Goal: Task Accomplishment & Management: Manage account settings

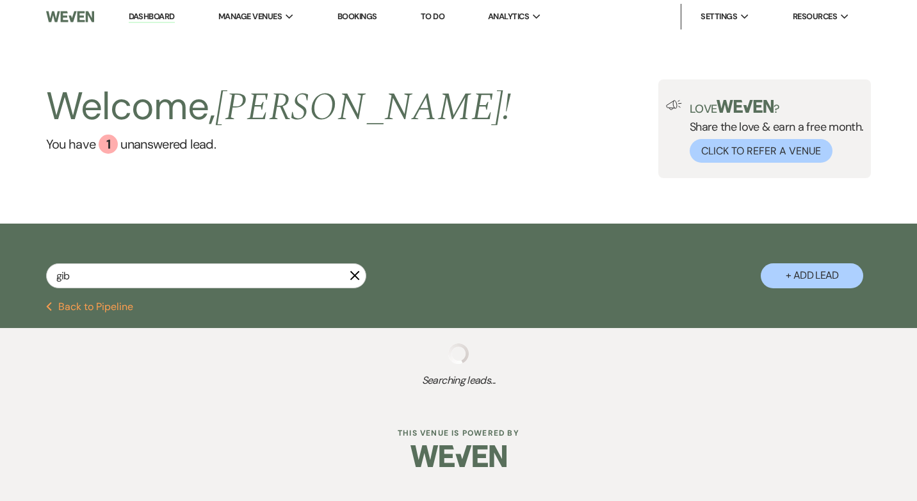
type input "gi"
select select "5"
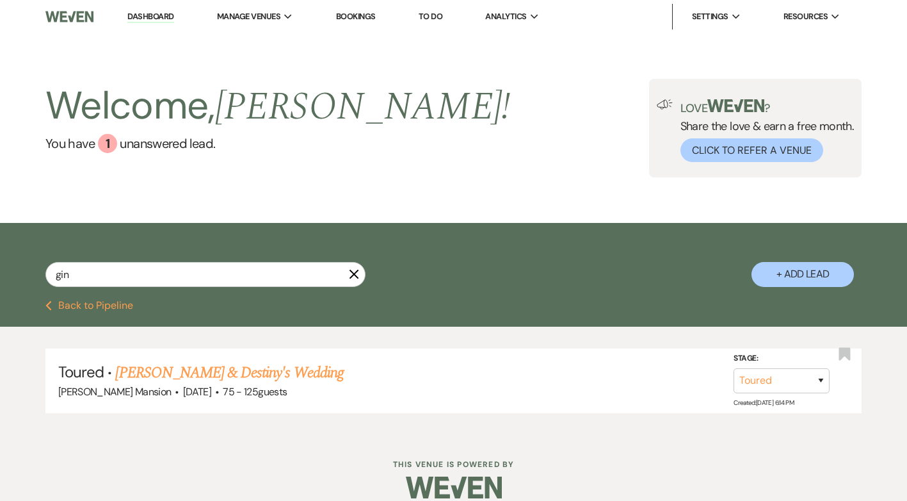
type input "[PERSON_NAME]"
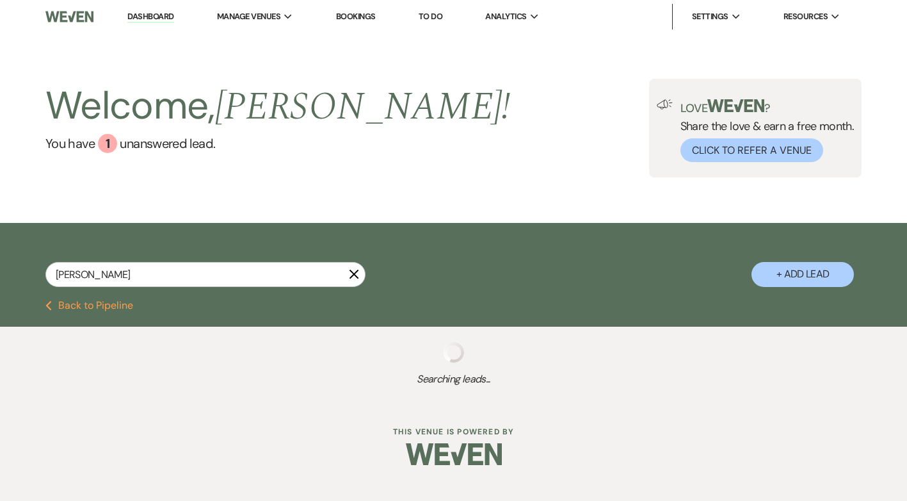
select select "8"
select select "5"
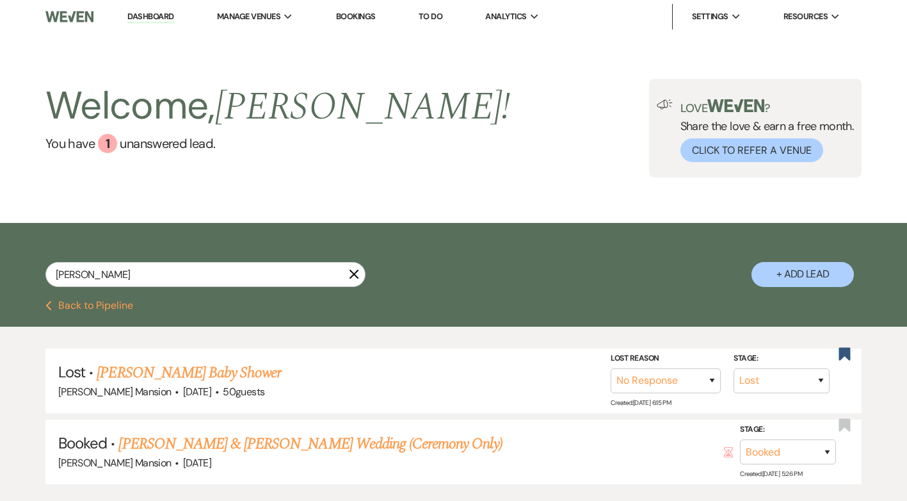
drag, startPoint x: 107, startPoint y: 276, endPoint x: -3, endPoint y: 273, distance: 109.5
click at [0, 273] on html "Dashboard Manage Venues Expand [PERSON_NAME] Mansion Bookings To Do Analytics E…" at bounding box center [453, 294] width 907 height 588
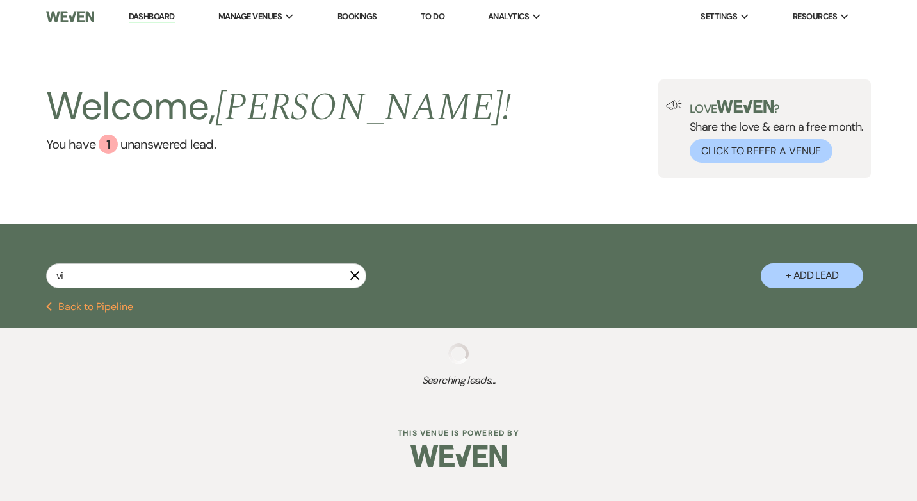
type input "vin"
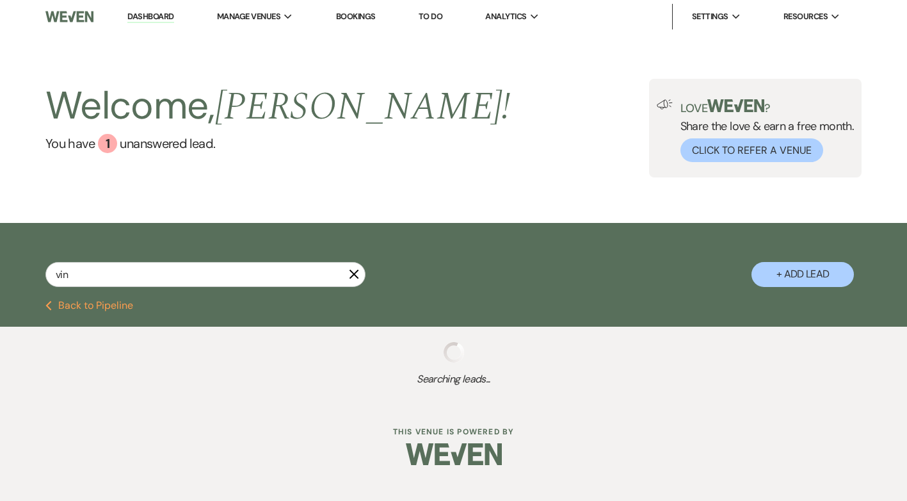
select select "9"
select select "8"
select select "6"
select select "8"
select select "5"
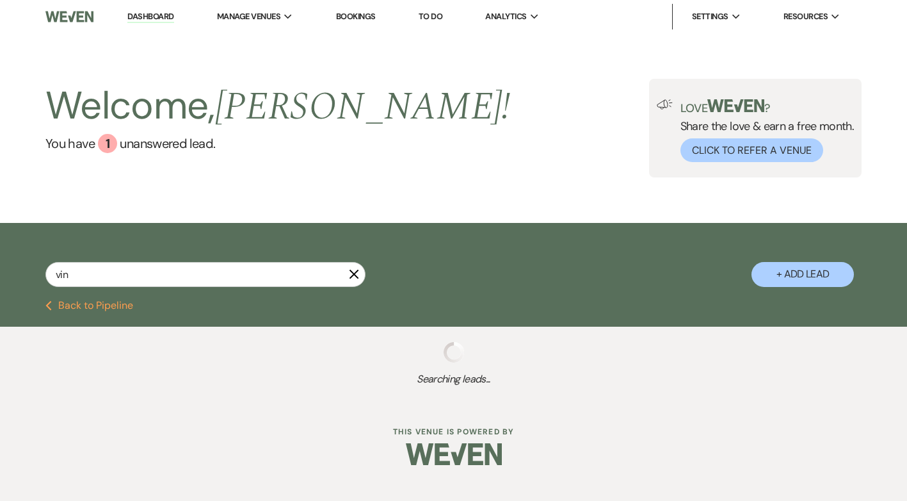
select select "8"
select select "5"
select select "8"
select select "2"
select select "8"
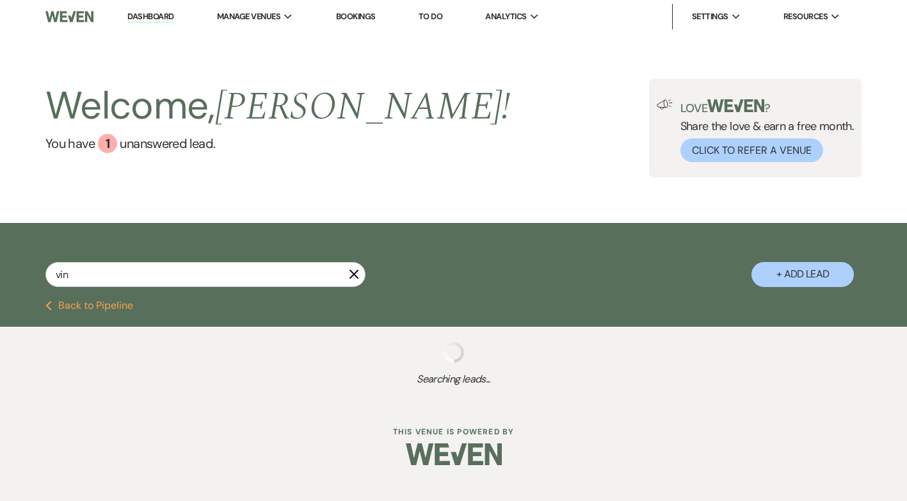
select select "5"
select select "8"
select select "5"
select select "8"
select select "5"
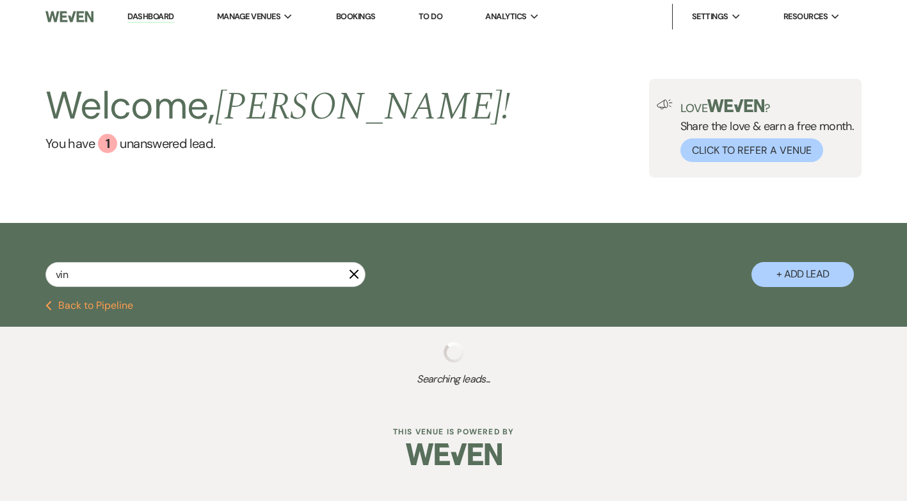
select select "8"
select select "5"
select select "8"
select select "5"
select select "8"
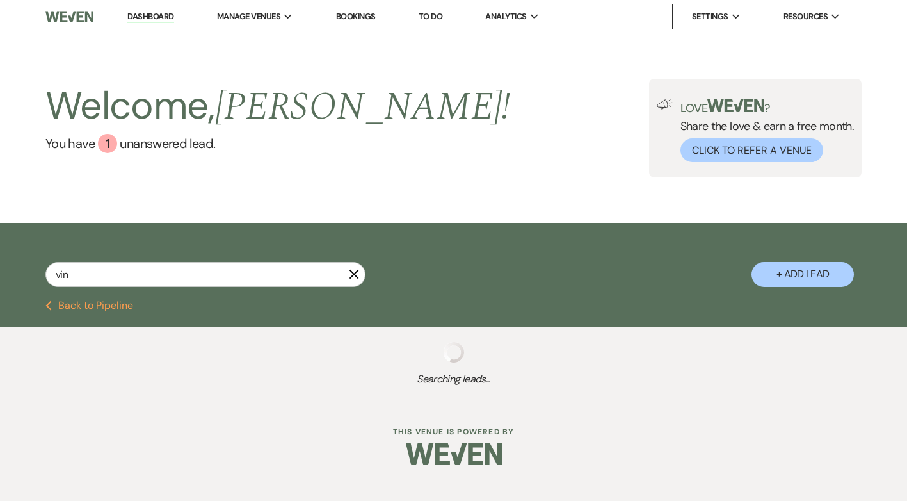
select select "3"
select select "8"
select select "5"
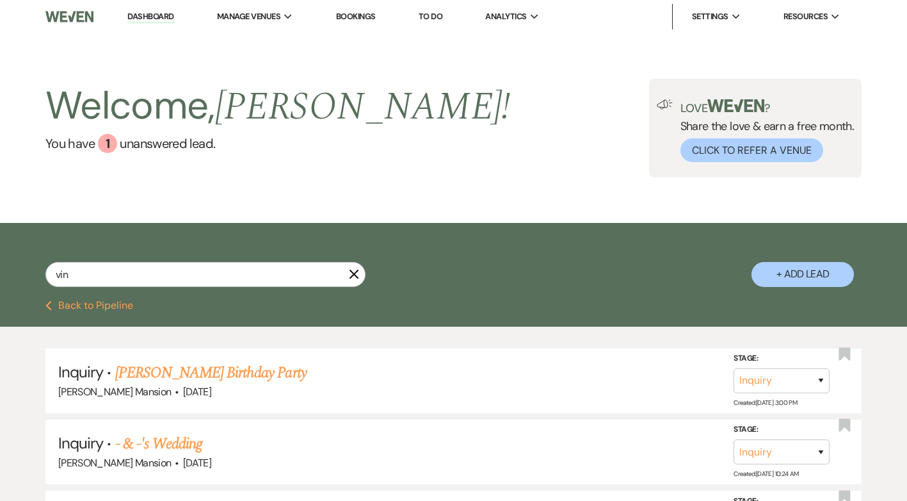
select select "8"
select select "5"
select select "8"
select select "3"
select select "8"
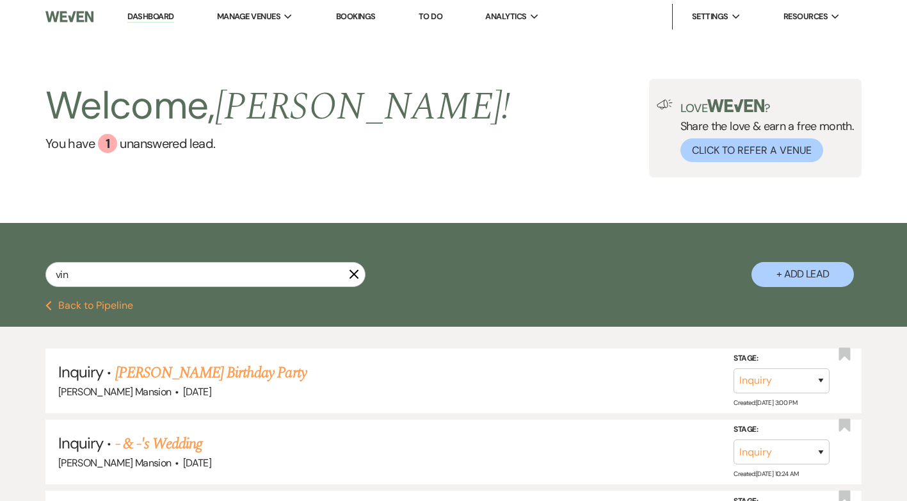
select select "5"
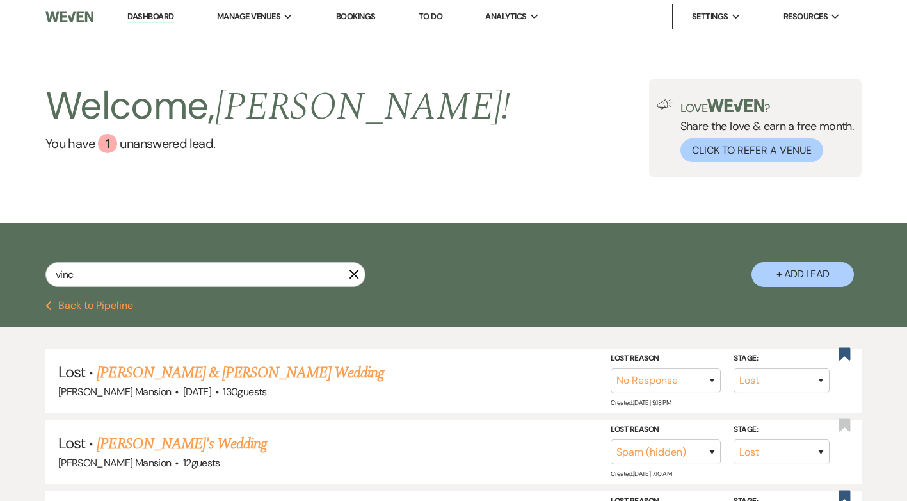
type input "[PERSON_NAME]"
select select "8"
select select "5"
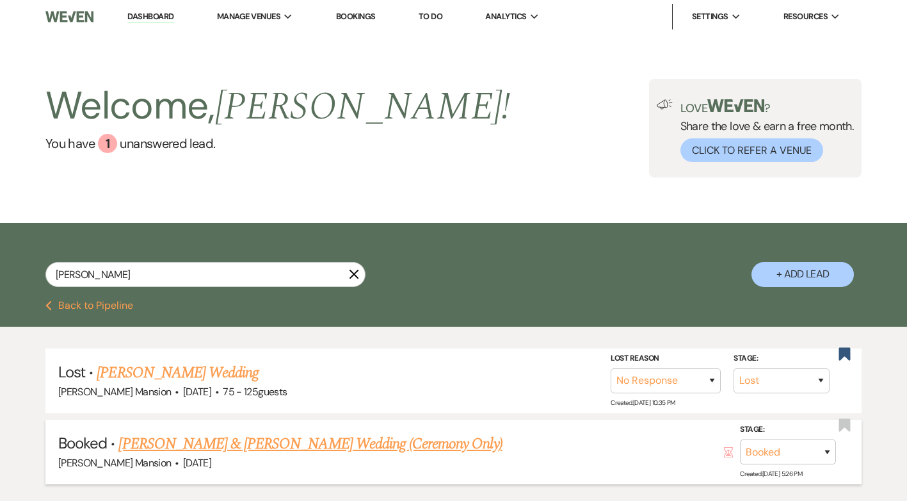
type input "[PERSON_NAME]"
click at [230, 437] on link "[PERSON_NAME] & [PERSON_NAME] Wedding (Ceremony Only)" at bounding box center [309, 443] width 383 height 23
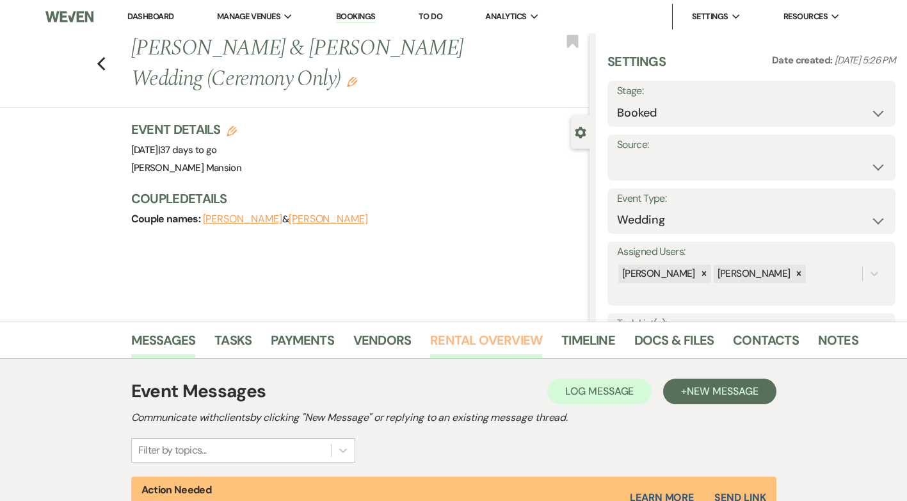
click at [503, 339] on link "Rental Overview" at bounding box center [486, 344] width 112 height 28
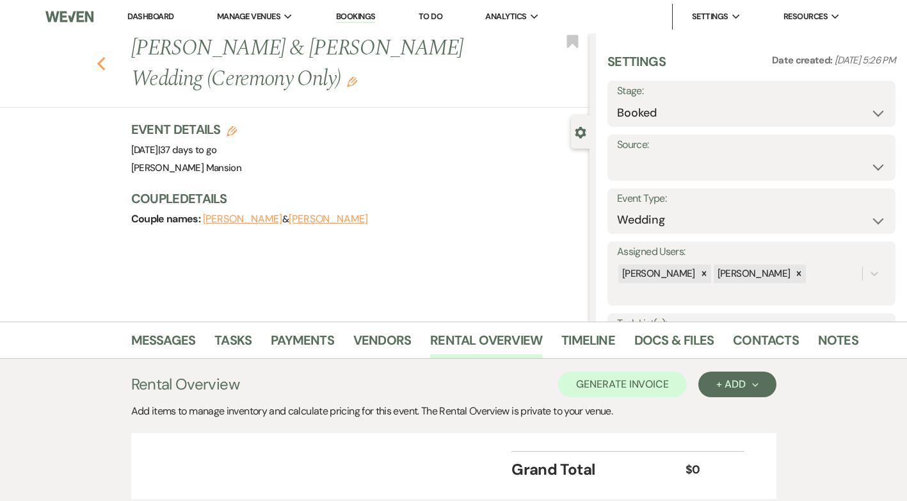
click at [106, 65] on icon "Previous" at bounding box center [102, 63] width 10 height 15
select select "8"
select select "5"
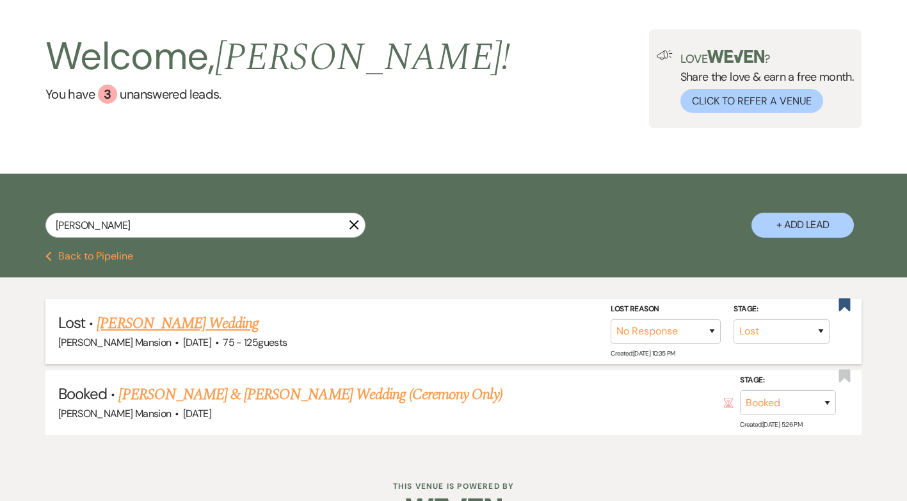
scroll to position [88, 0]
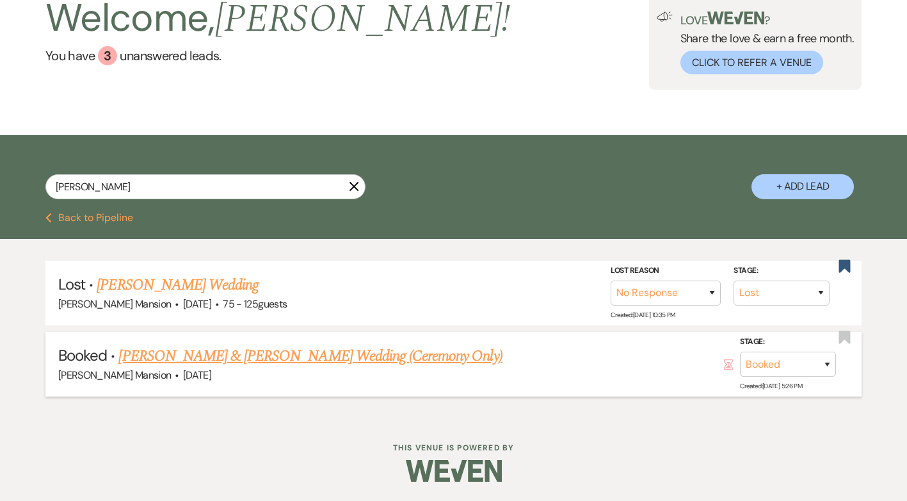
click at [205, 353] on link "[PERSON_NAME] & [PERSON_NAME] Wedding (Ceremony Only)" at bounding box center [309, 355] width 383 height 23
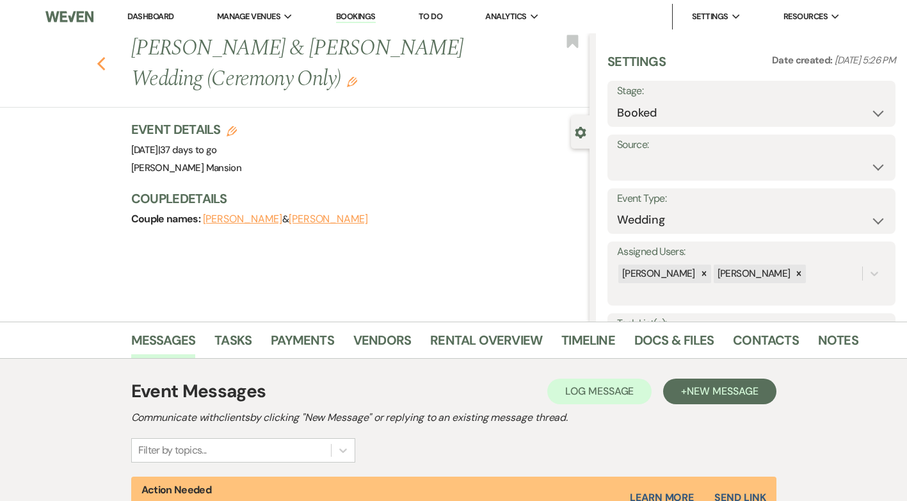
click at [106, 62] on icon "Previous" at bounding box center [102, 63] width 10 height 15
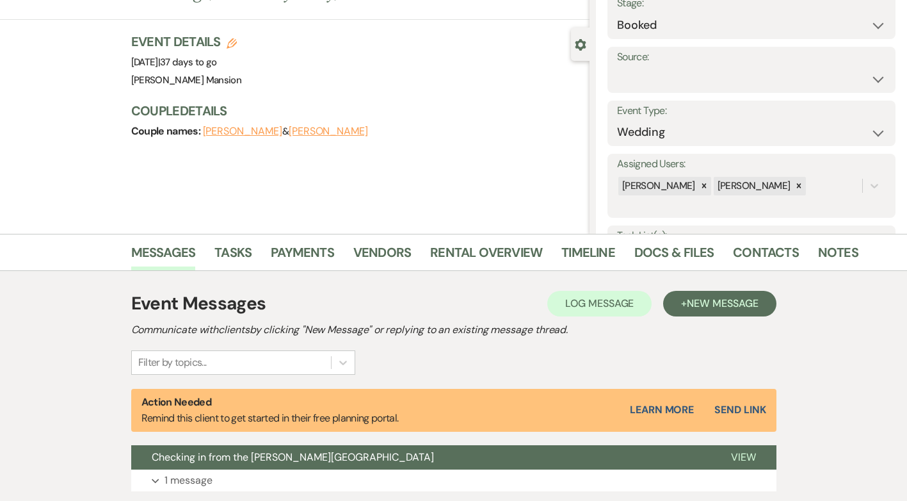
select select "8"
select select "5"
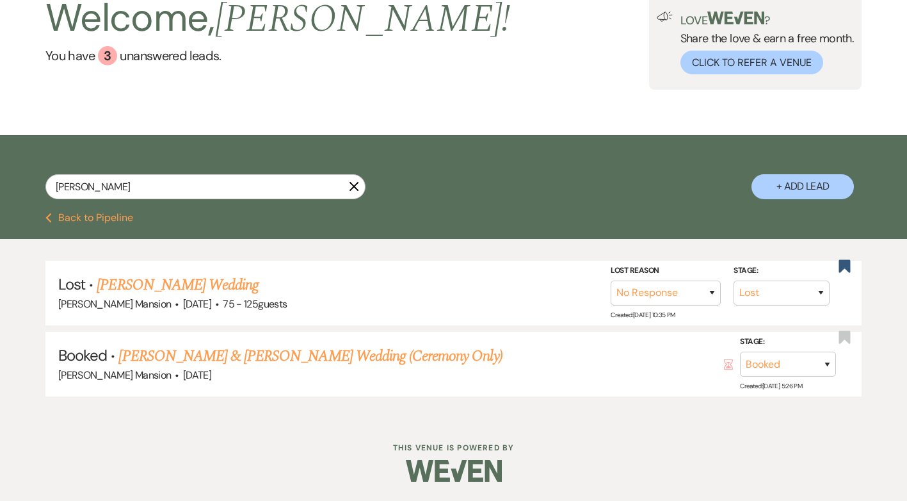
click at [350, 188] on icon "X" at bounding box center [354, 186] width 10 height 10
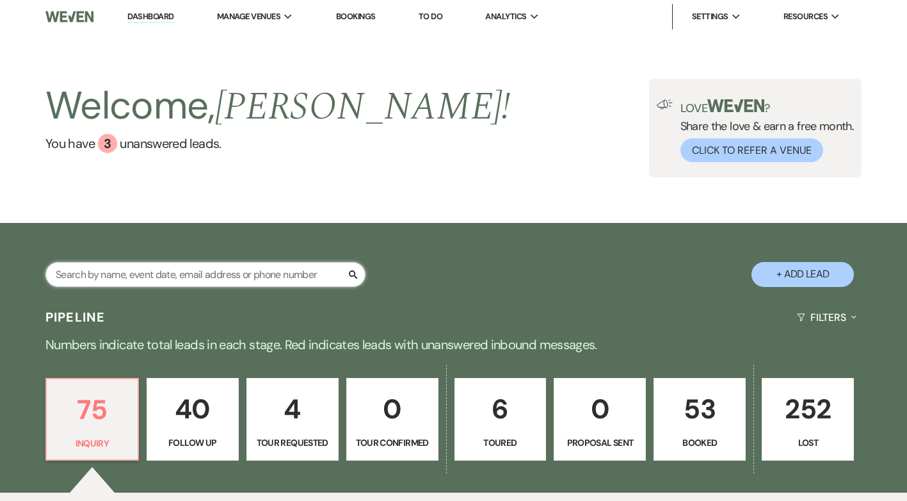
click at [230, 275] on input "text" at bounding box center [205, 274] width 320 height 25
type input "andros"
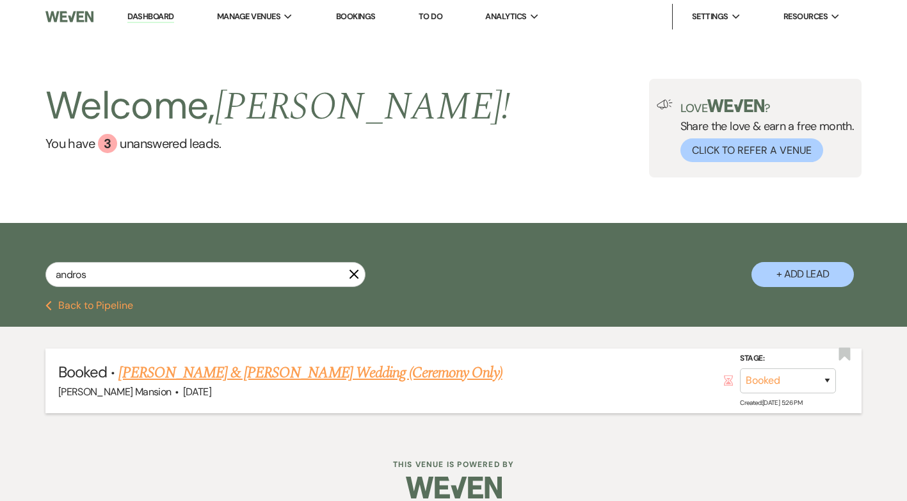
click at [246, 375] on link "[PERSON_NAME] & [PERSON_NAME] Wedding (Ceremony Only)" at bounding box center [309, 372] width 383 height 23
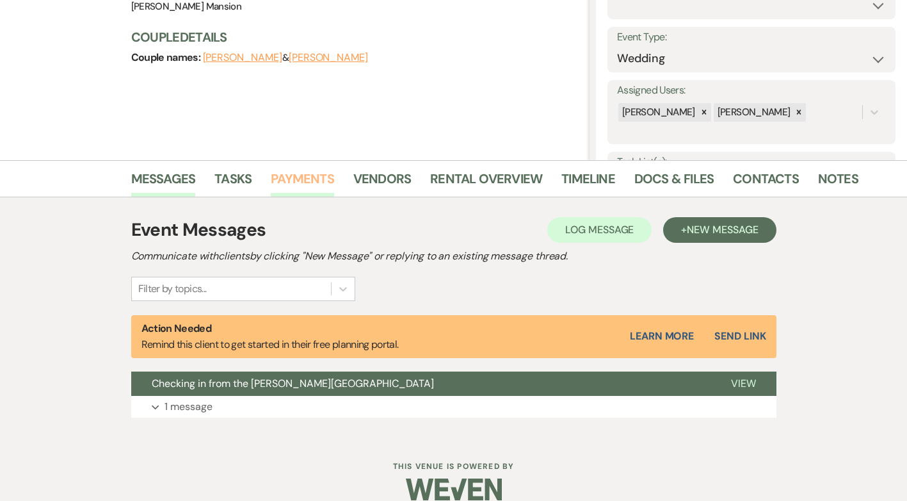
scroll to position [180, 0]
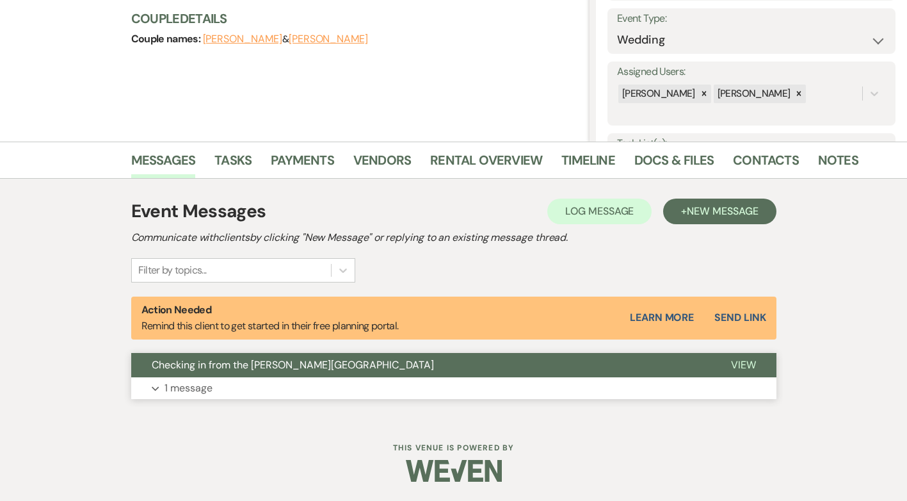
click at [166, 385] on p "1 message" at bounding box center [189, 388] width 48 height 17
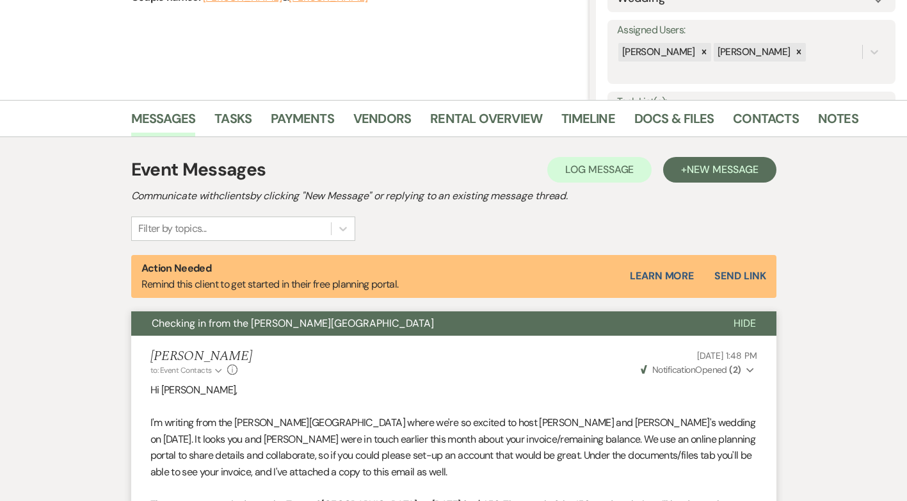
scroll to position [207, 0]
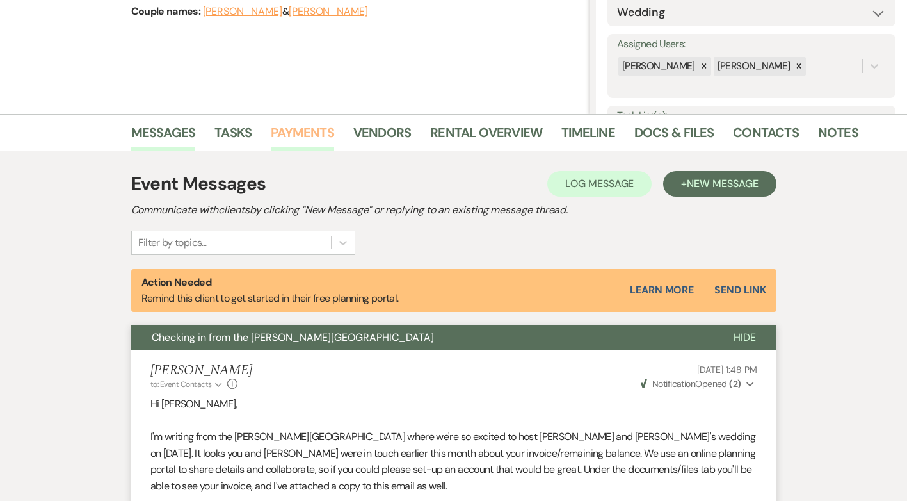
click at [310, 133] on link "Payments" at bounding box center [302, 136] width 63 height 28
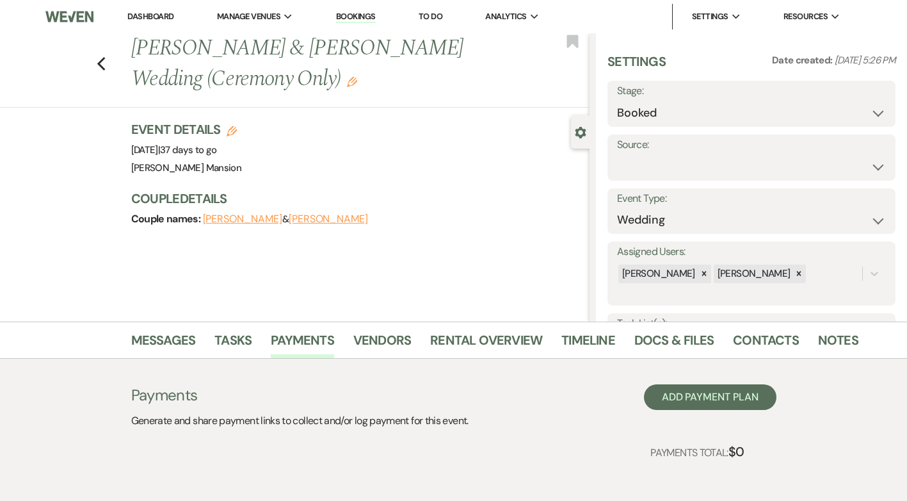
click at [115, 70] on div "Previous [PERSON_NAME] & [PERSON_NAME] Wedding (Ceremony Only) Edit Bookmark" at bounding box center [292, 70] width 596 height 74
click at [106, 67] on icon "Previous" at bounding box center [102, 63] width 10 height 15
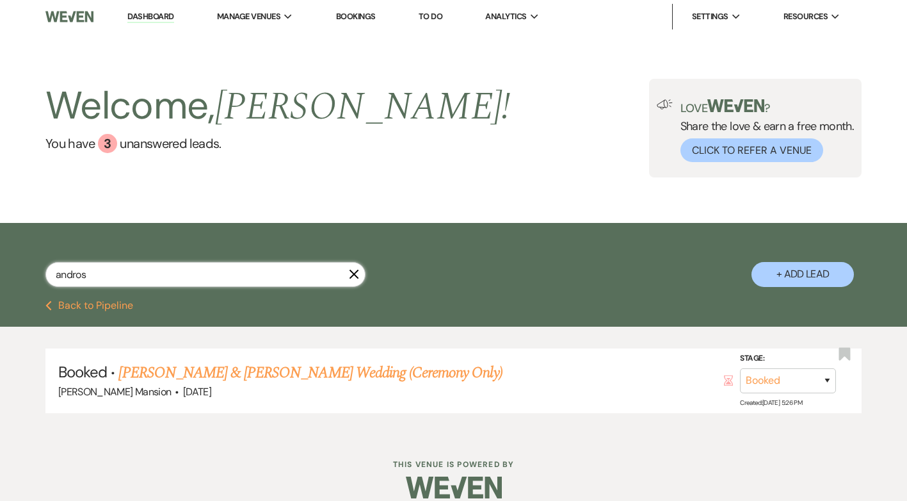
drag, startPoint x: 110, startPoint y: 264, endPoint x: -3, endPoint y: 283, distance: 114.3
click at [0, 283] on html "Dashboard Manage Venues Expand [PERSON_NAME] Mansion Bookings To Do Analytics E…" at bounding box center [453, 258] width 907 height 517
type input "vin"
select select "8"
select select "5"
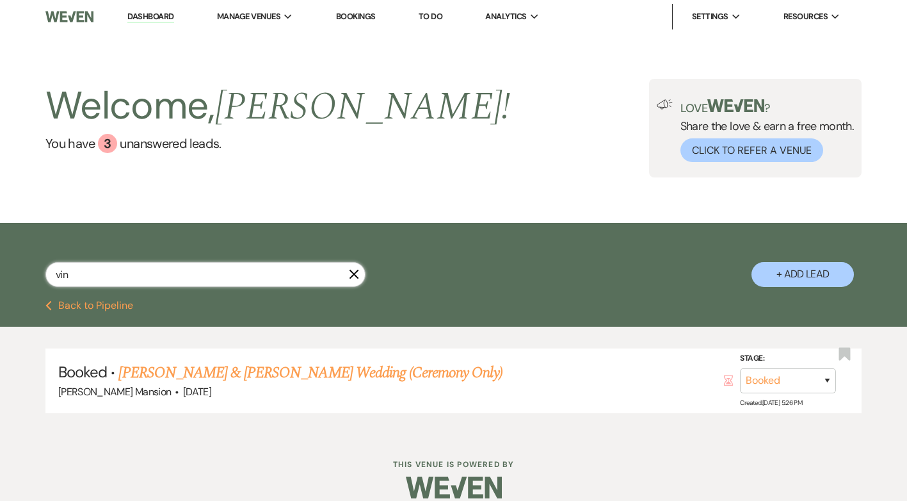
select select "8"
select select "3"
select select "8"
select select "5"
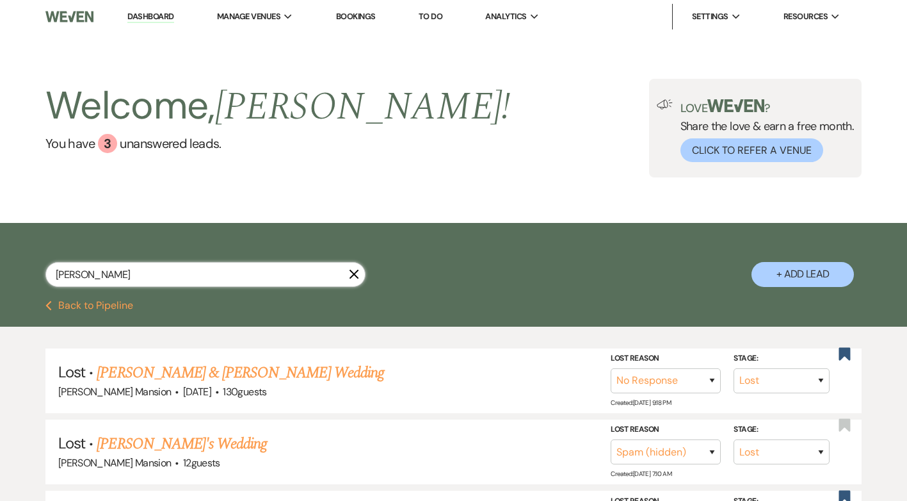
type input "[PERSON_NAME]"
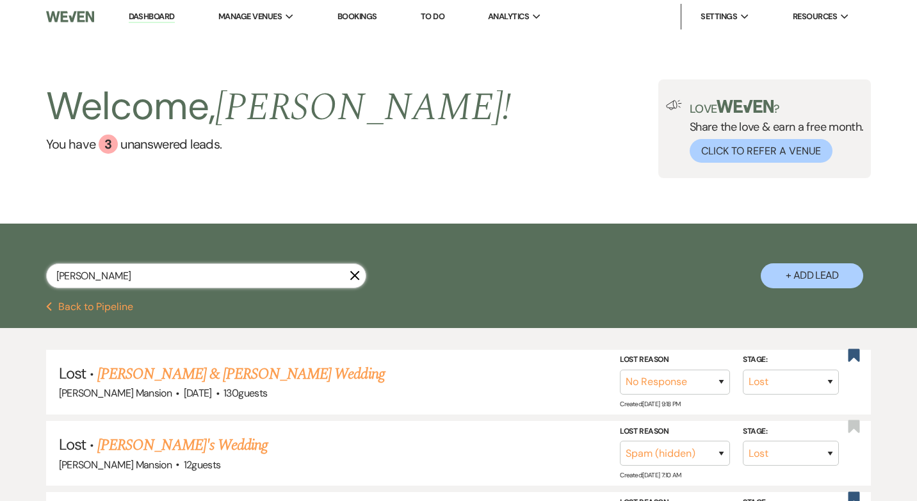
select select "8"
select select "5"
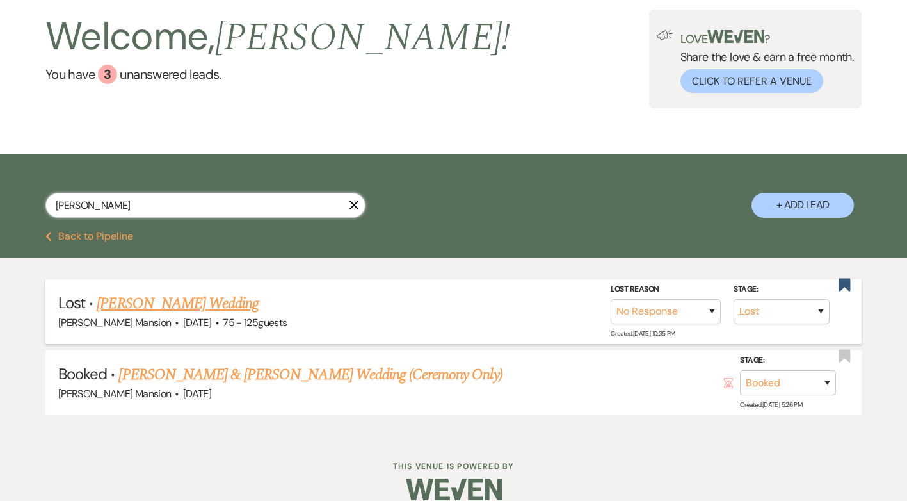
scroll to position [88, 0]
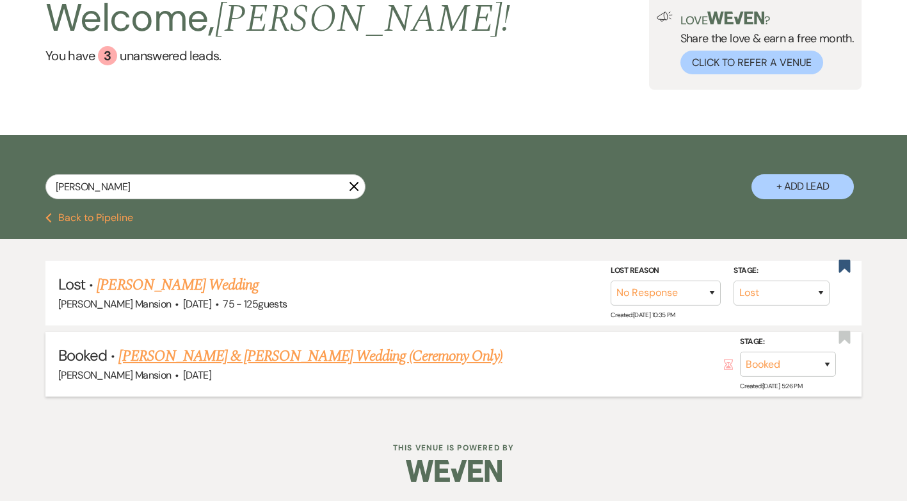
click at [192, 357] on link "[PERSON_NAME] & [PERSON_NAME] Wedding (Ceremony Only)" at bounding box center [309, 355] width 383 height 23
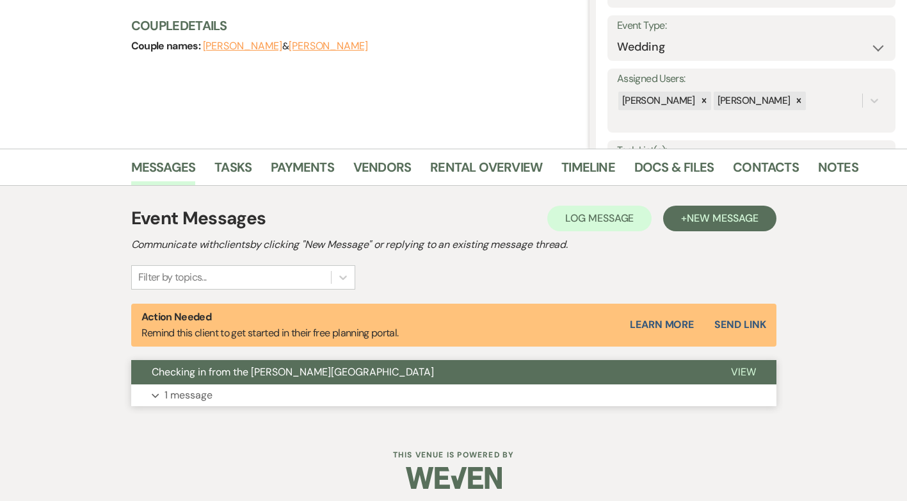
scroll to position [180, 0]
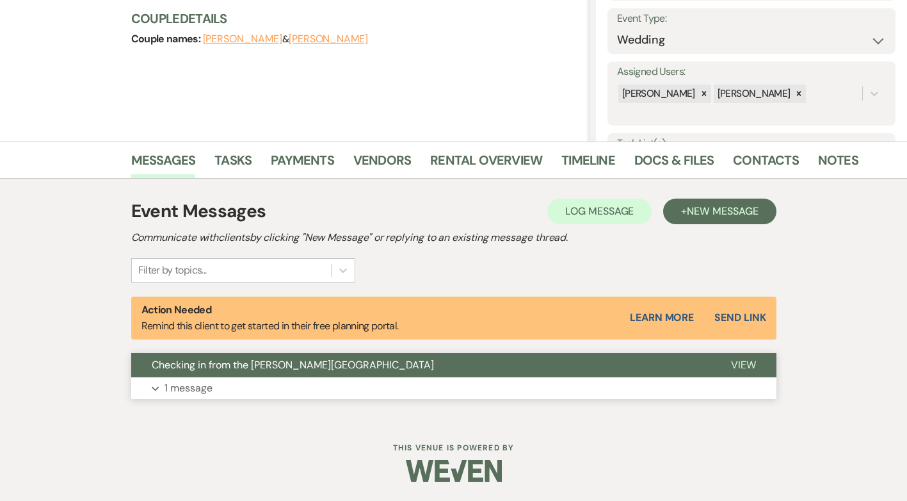
click at [177, 389] on p "1 message" at bounding box center [189, 388] width 48 height 17
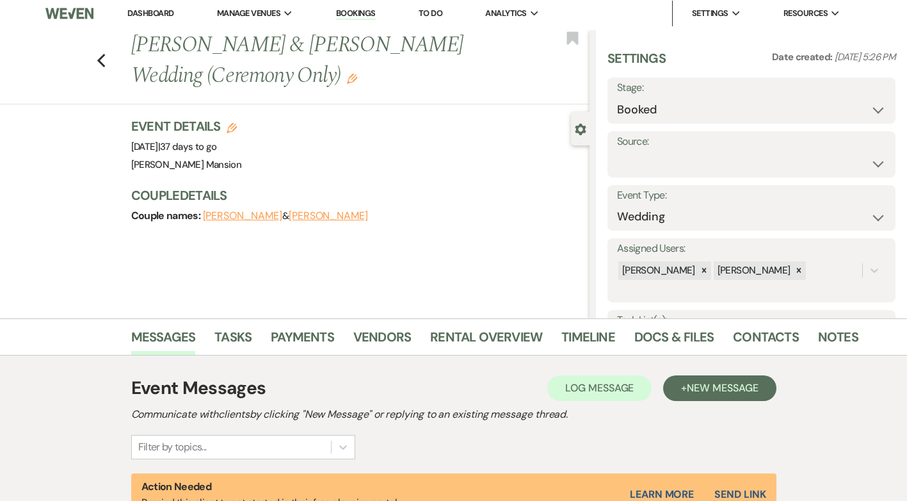
scroll to position [0, 0]
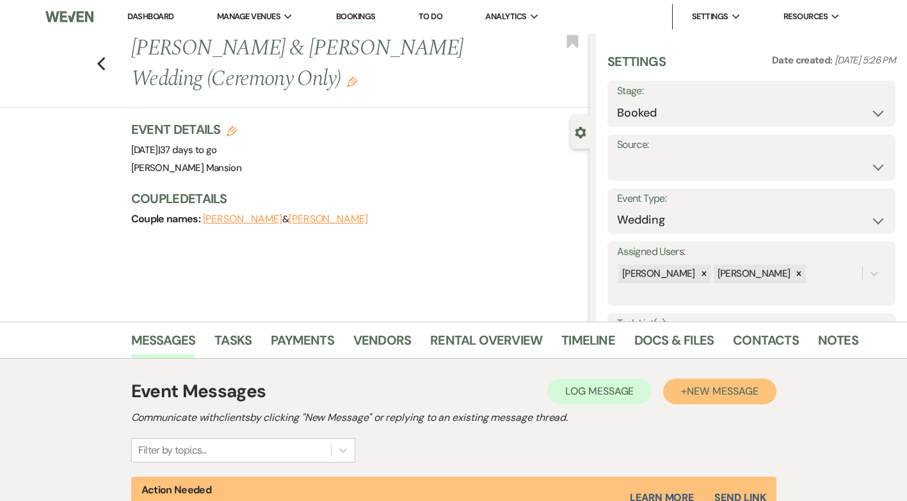
click at [739, 393] on span "New Message" at bounding box center [722, 390] width 71 height 13
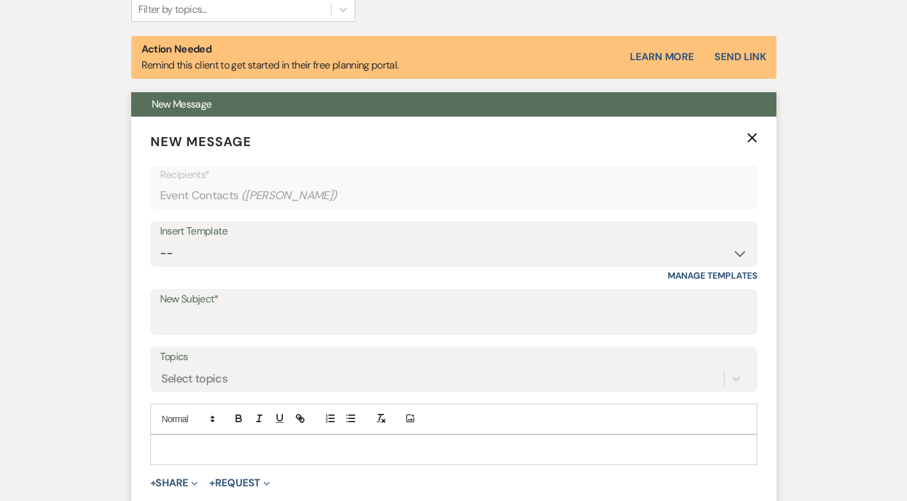
scroll to position [448, 0]
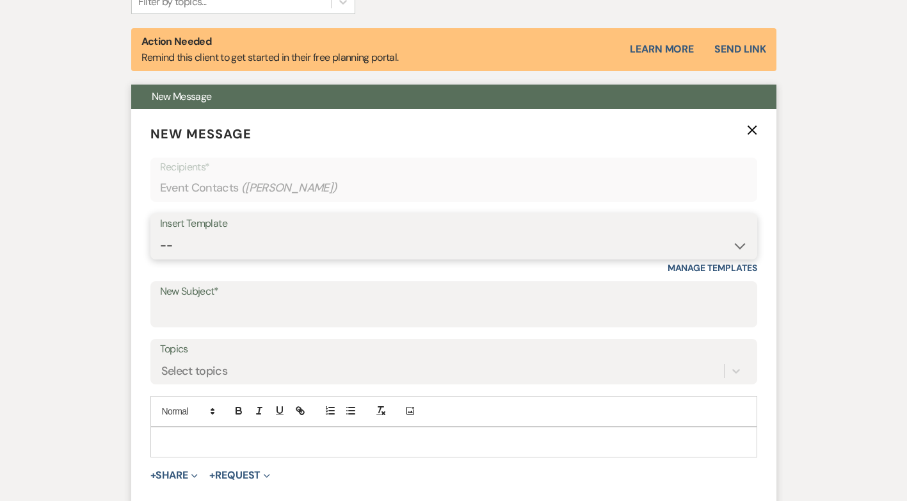
click at [729, 243] on select "-- Initial Inquiry Response Tour Request Response Follow Up Contract (Pre-Booke…" at bounding box center [454, 245] width 588 height 25
click at [277, 303] on input "New Subject*" at bounding box center [454, 313] width 588 height 25
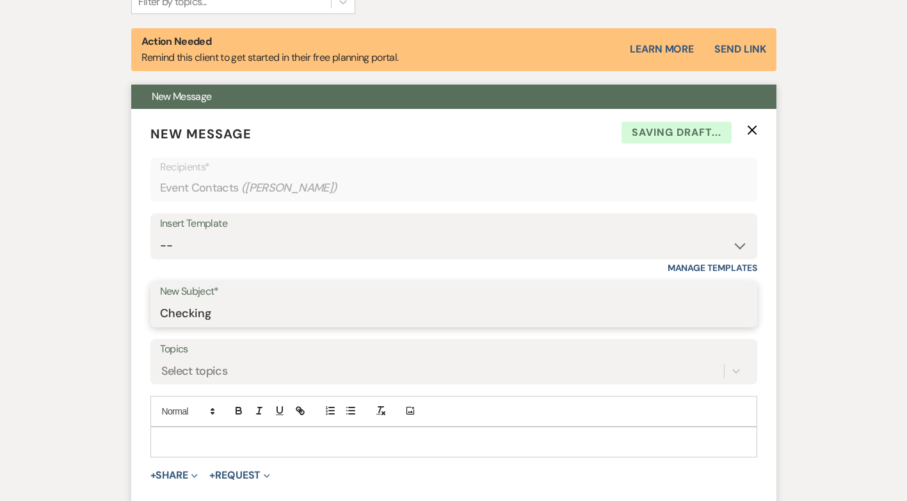
type input "Checking in from the [PERSON_NAME][GEOGRAPHIC_DATA]"
click at [257, 451] on div at bounding box center [454, 441] width 606 height 29
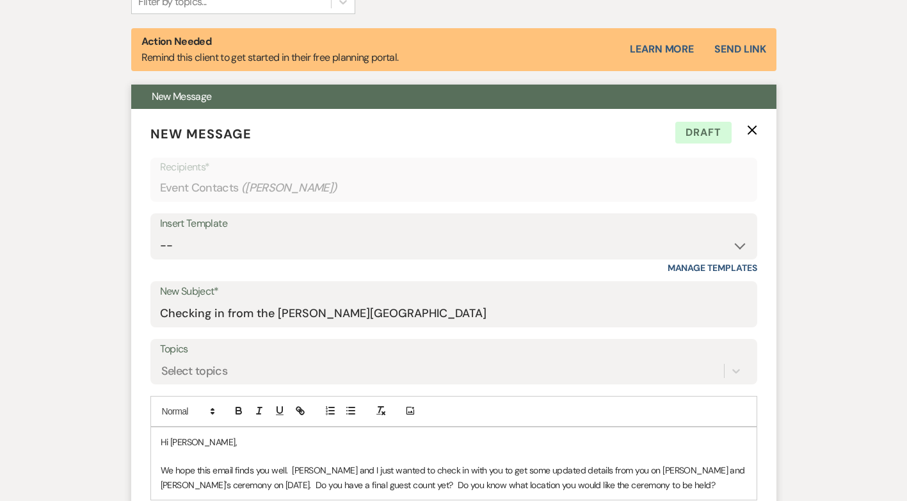
scroll to position [512, 0]
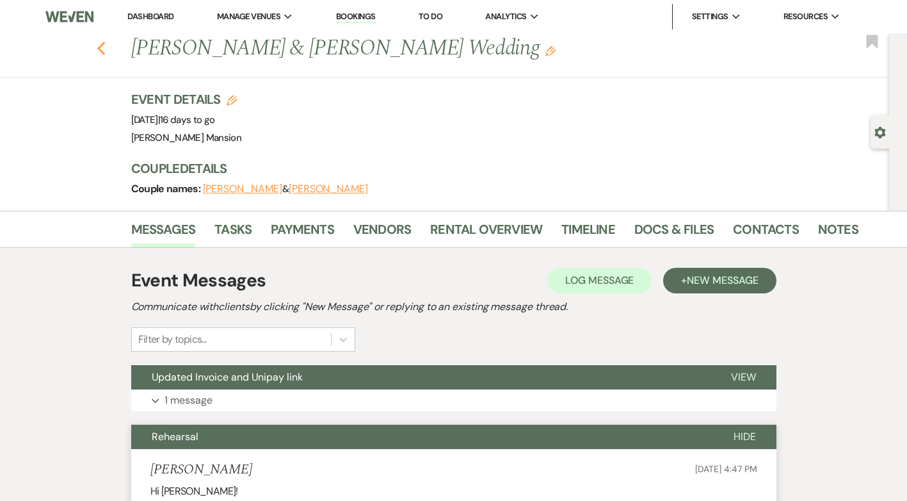
click at [104, 48] on use "button" at bounding box center [101, 49] width 8 height 14
select select "8"
select select "5"
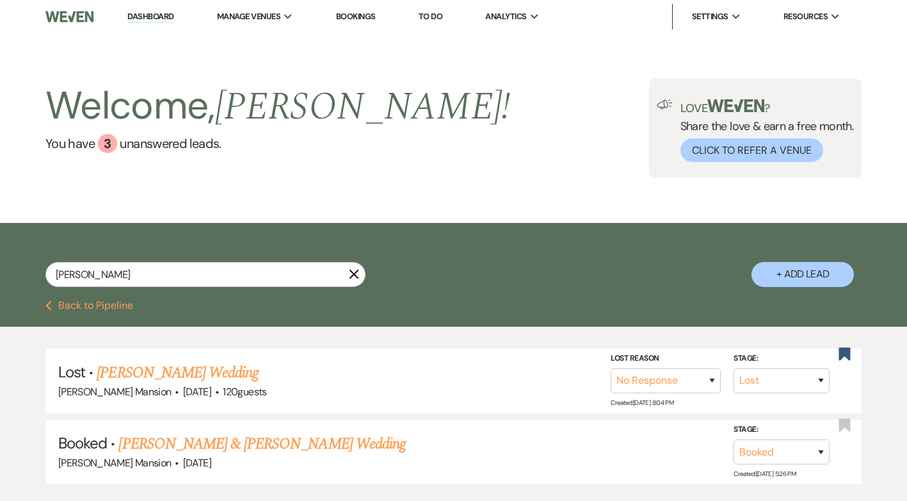
click at [357, 275] on icon "X" at bounding box center [354, 274] width 10 height 10
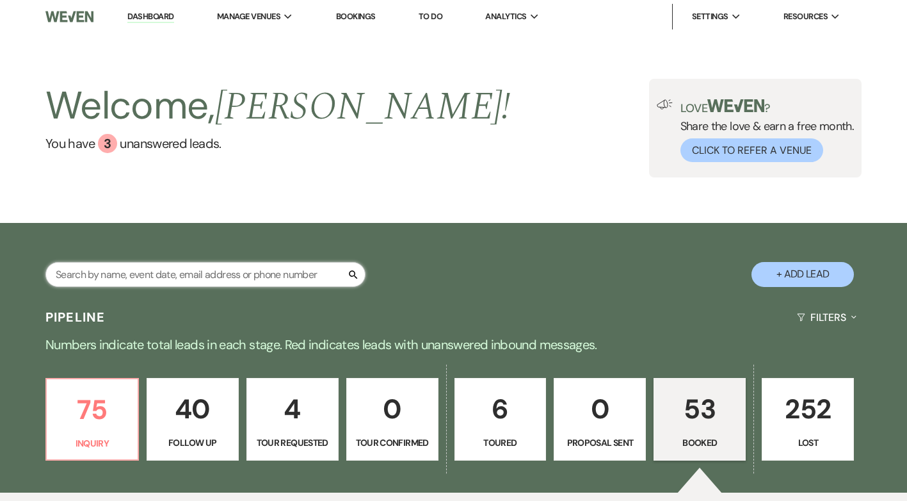
click at [122, 268] on input "text" at bounding box center [205, 274] width 320 height 25
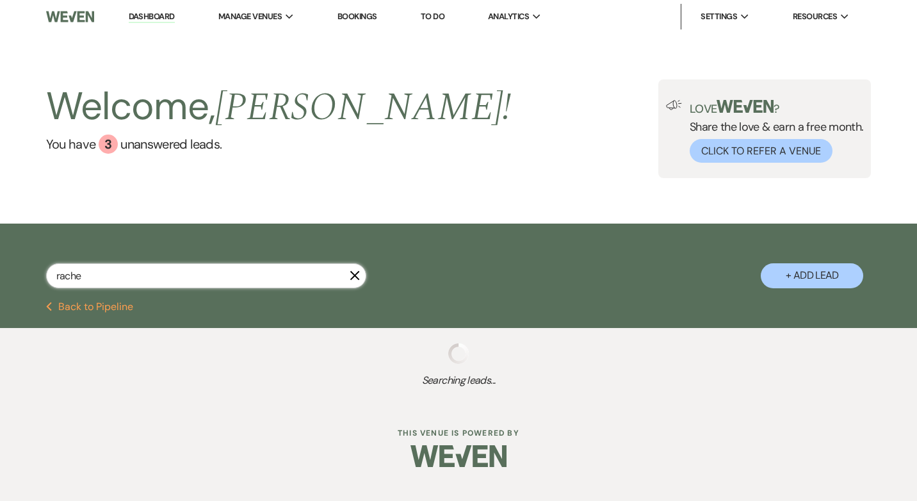
type input "rache"
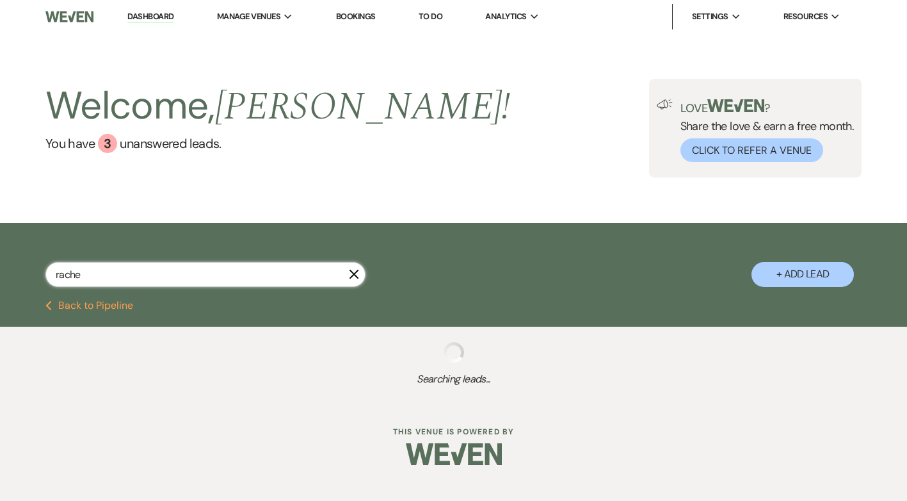
select select "9"
select select "8"
select select "4"
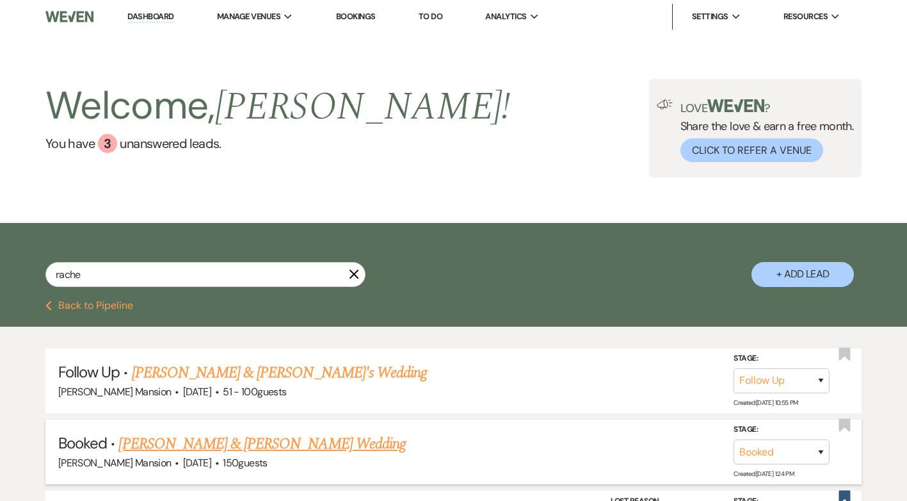
click at [248, 447] on link "Racheal Kemigisha & Patrick Wamala's Wedding" at bounding box center [261, 443] width 287 height 23
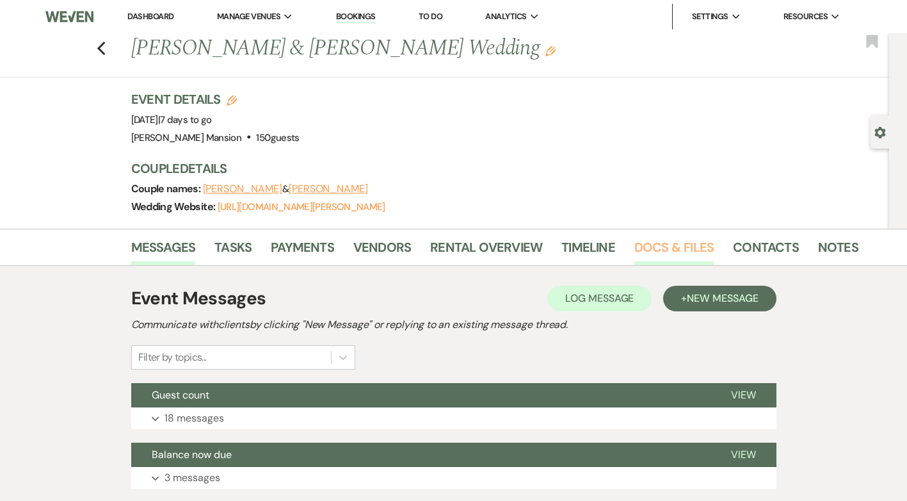
click at [678, 249] on link "Docs & Files" at bounding box center [673, 251] width 79 height 28
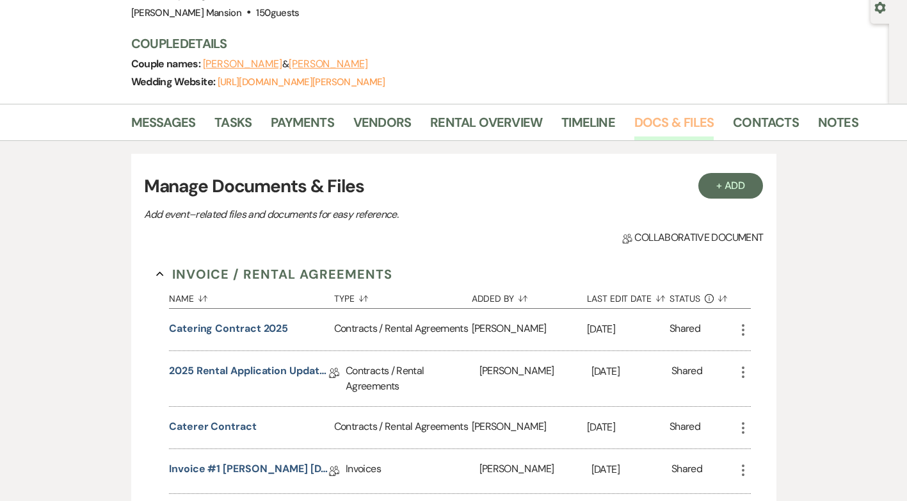
scroll to position [128, 0]
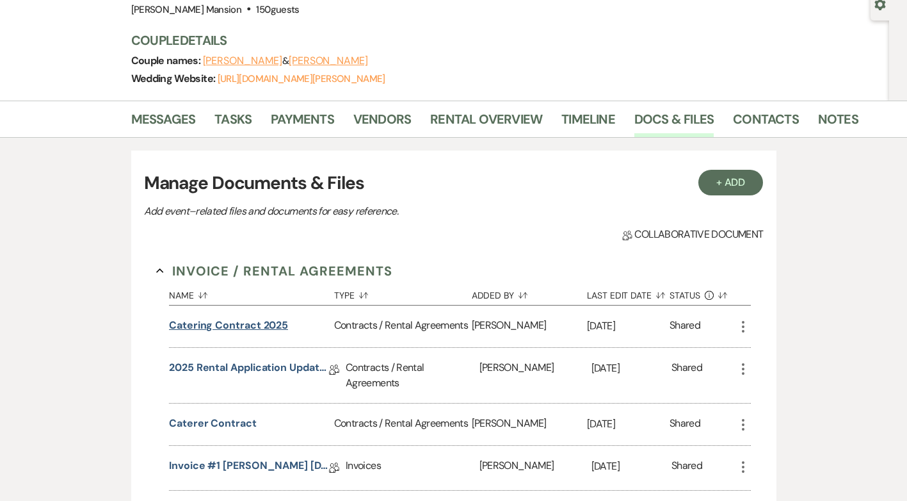
click at [226, 325] on button "Catering Contract 2025" at bounding box center [228, 325] width 119 height 15
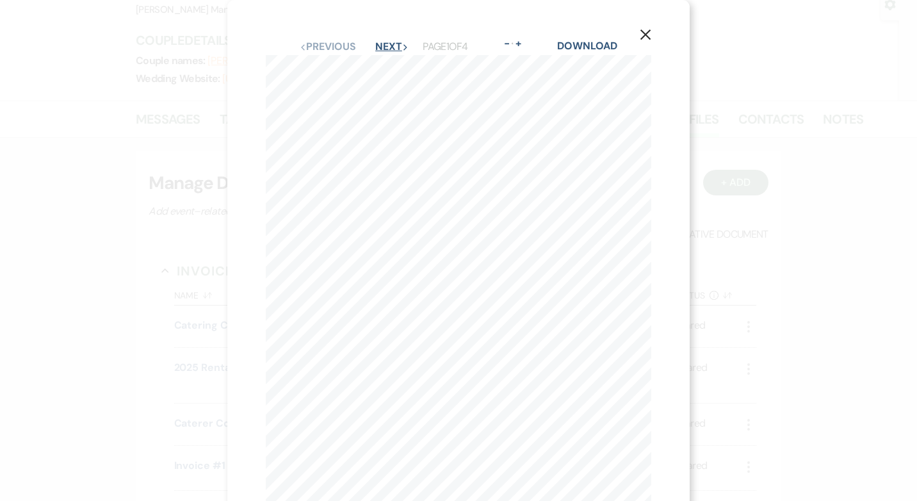
click at [384, 50] on button "Next Next" at bounding box center [391, 47] width 33 height 10
click at [644, 29] on icon "X" at bounding box center [646, 35] width 12 height 12
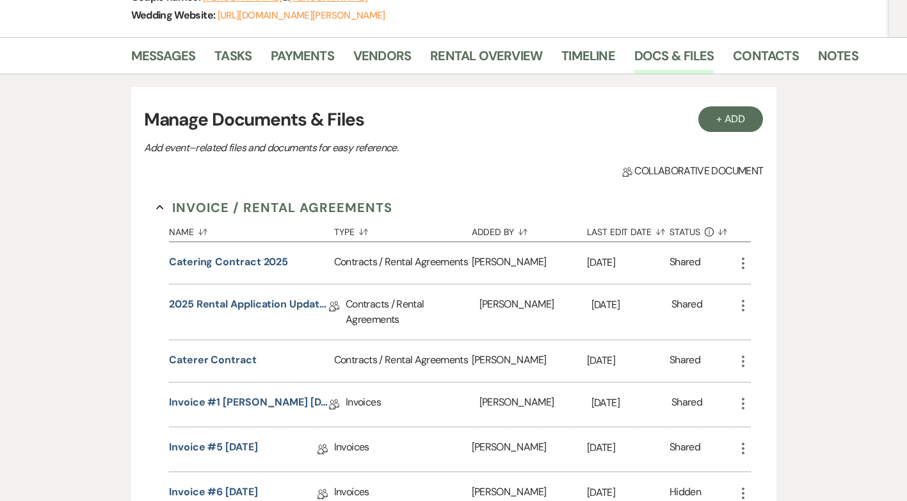
scroll to position [192, 0]
click at [224, 360] on button "Caterer contract" at bounding box center [213, 358] width 88 height 15
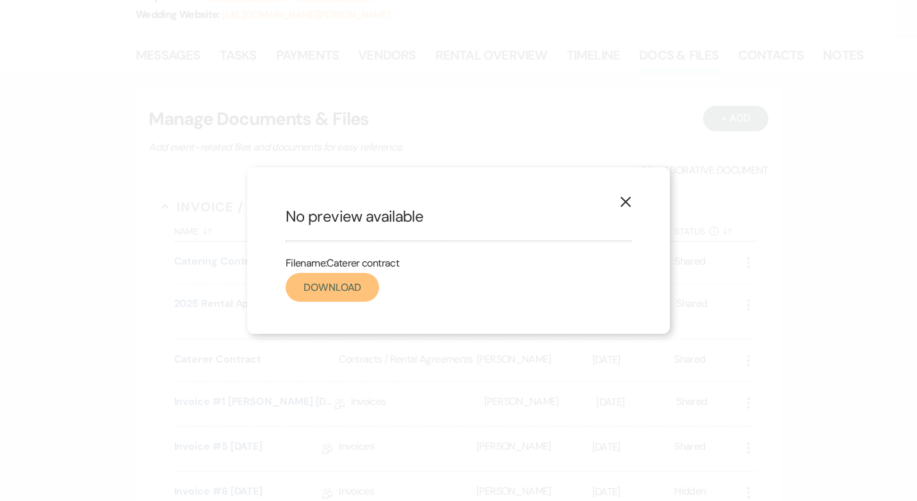
click at [344, 290] on link "Download" at bounding box center [332, 287] width 93 height 29
click at [624, 197] on icon "X" at bounding box center [626, 202] width 12 height 12
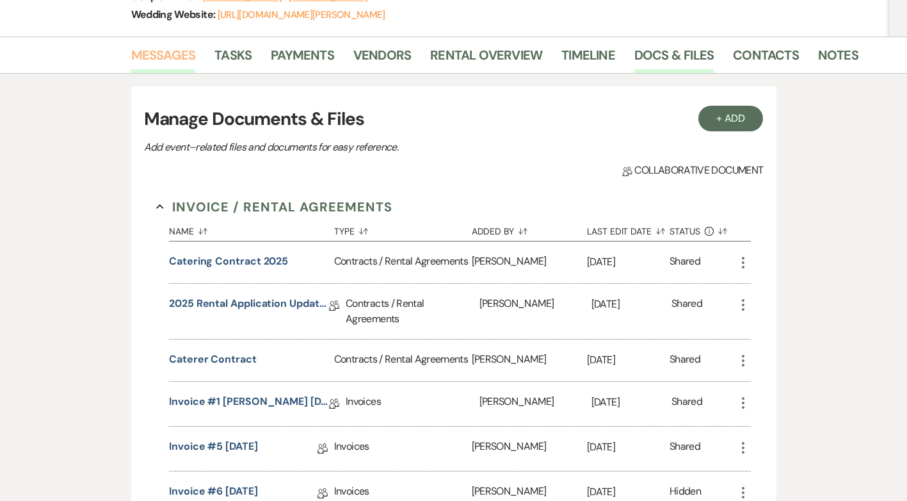
click at [146, 51] on link "Messages" at bounding box center [163, 59] width 65 height 28
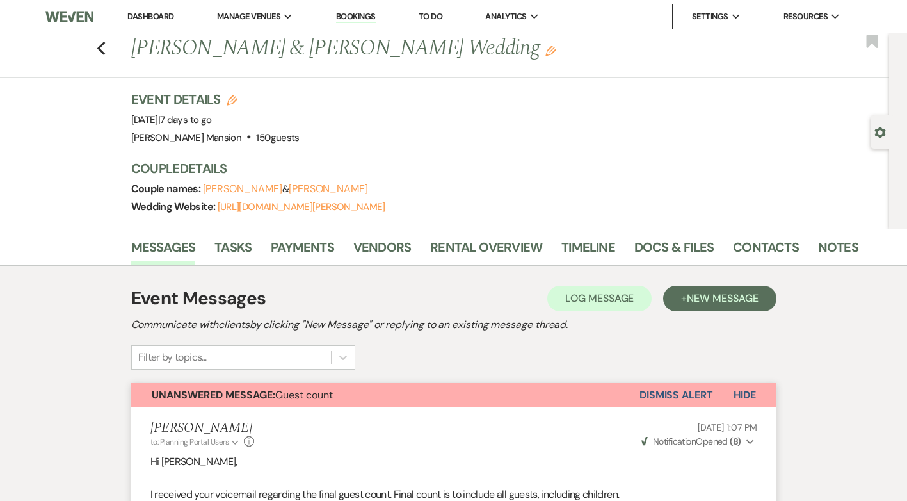
click at [695, 393] on button "Dismiss Alert" at bounding box center [677, 395] width 74 height 24
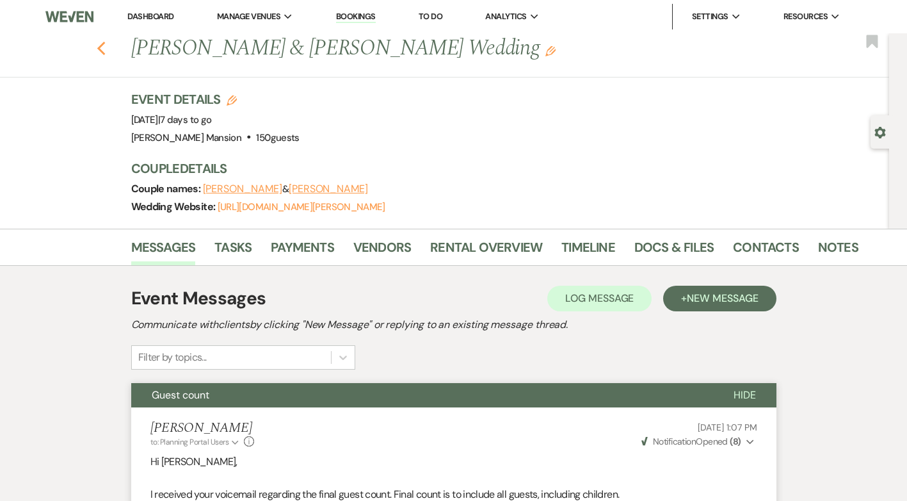
click at [105, 56] on icon "Previous" at bounding box center [102, 48] width 10 height 15
select select "9"
select select "8"
select select "4"
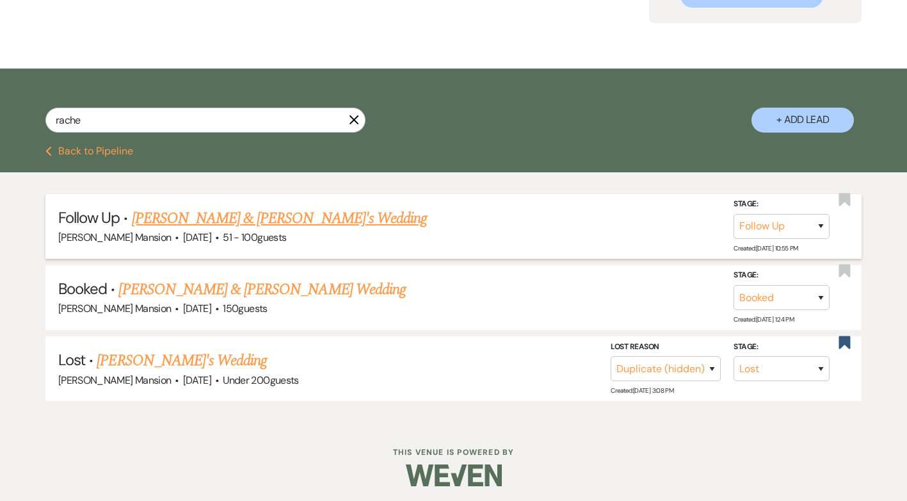
scroll to position [159, 0]
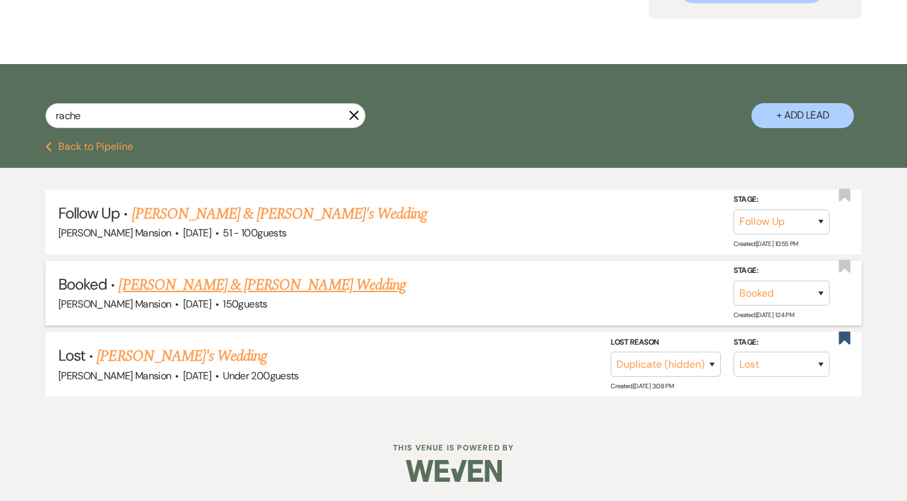
click at [336, 277] on link "Racheal Kemigisha & Patrick Wamala's Wedding" at bounding box center [261, 284] width 287 height 23
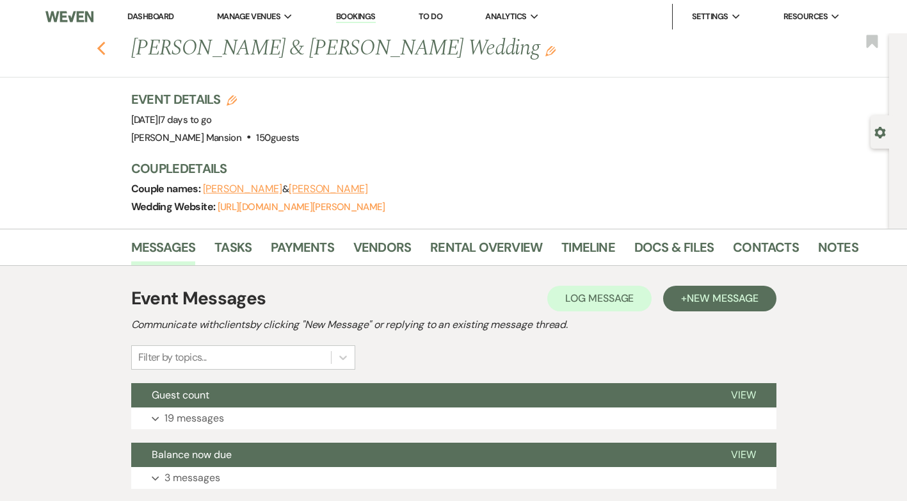
click at [106, 48] on icon "Previous" at bounding box center [102, 48] width 10 height 15
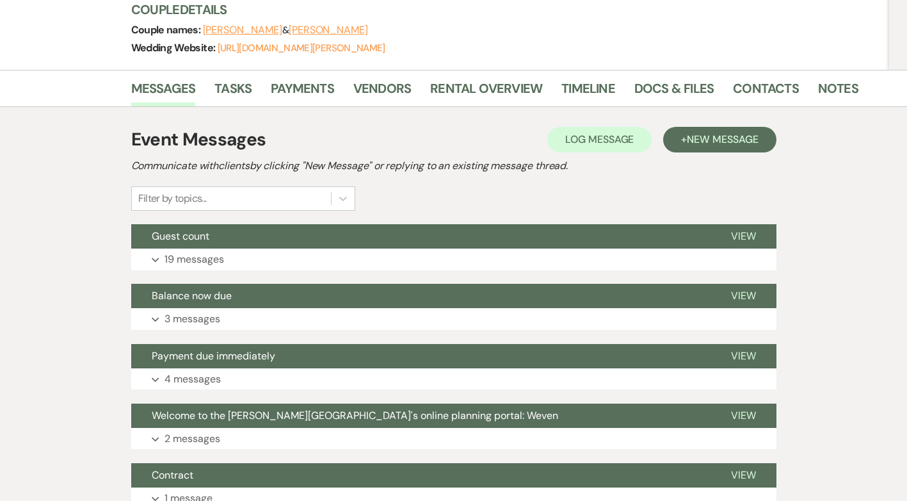
select select "9"
select select "8"
select select "4"
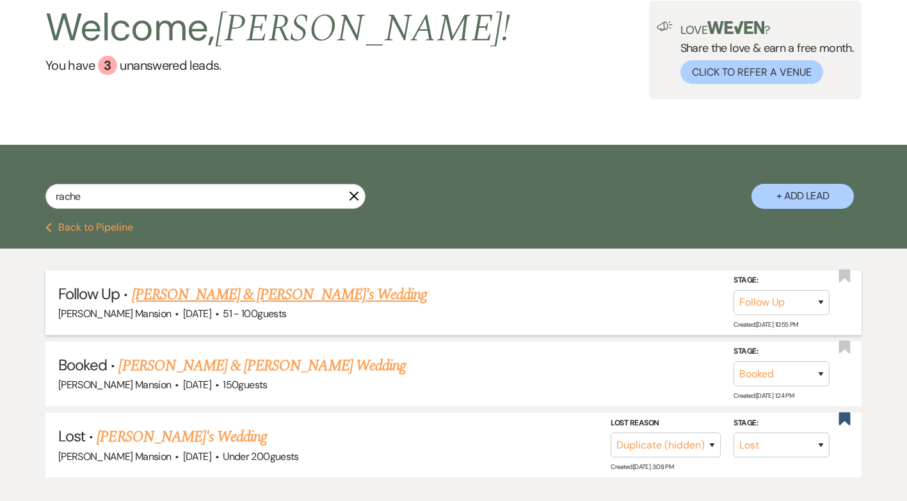
scroll to position [0, 0]
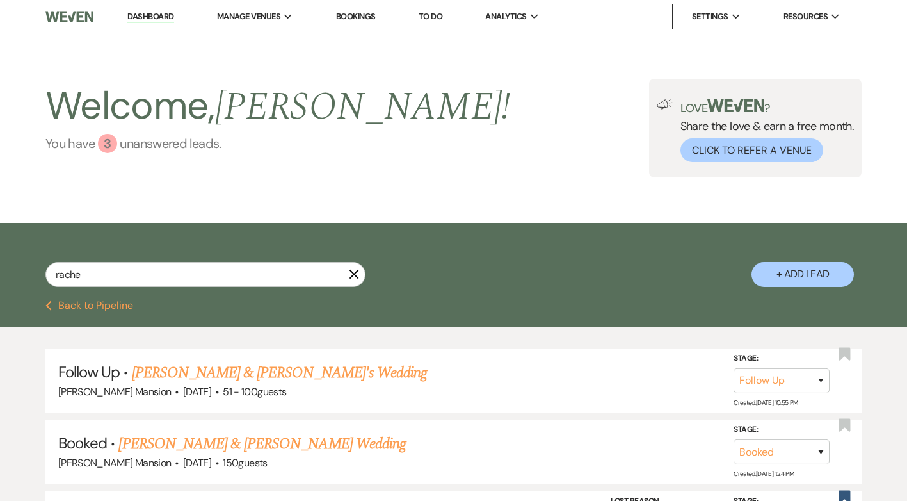
click at [111, 144] on div "3" at bounding box center [107, 143] width 19 height 19
click at [354, 271] on icon "X" at bounding box center [354, 274] width 10 height 10
click at [149, 16] on link "Dashboard" at bounding box center [150, 17] width 46 height 12
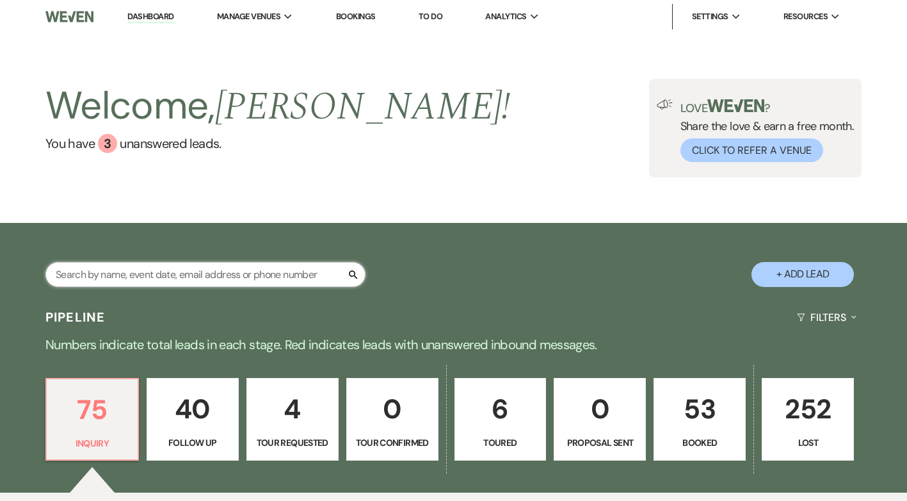
click at [134, 268] on input "text" at bounding box center [205, 274] width 320 height 25
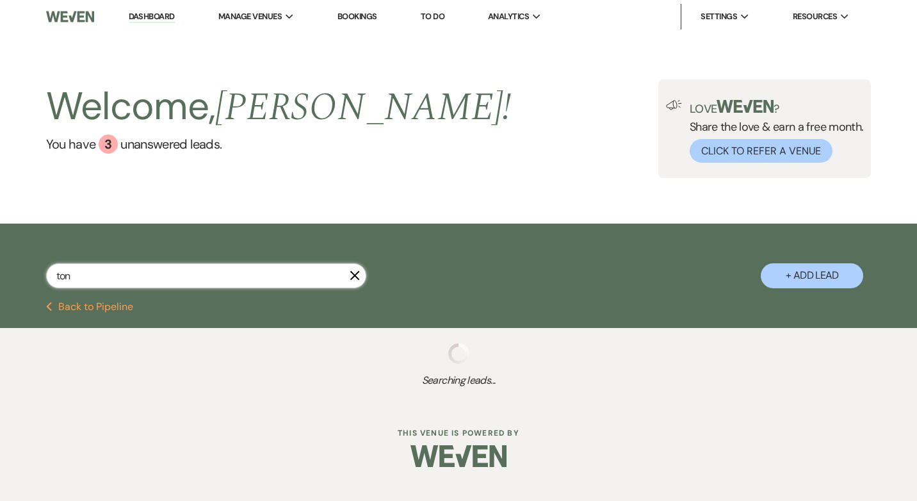
type input "tony"
select select "9"
select select "8"
select select "5"
select select "8"
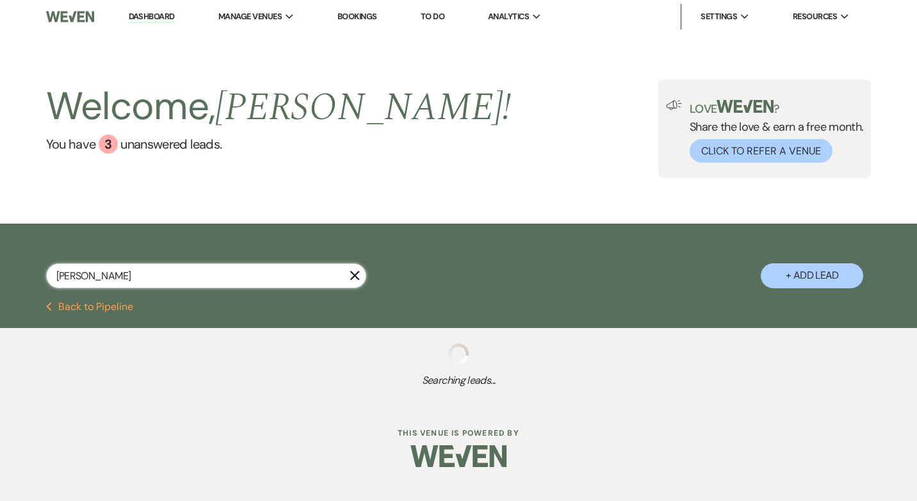
select select "5"
select select "8"
select select "6"
select select "8"
select select "5"
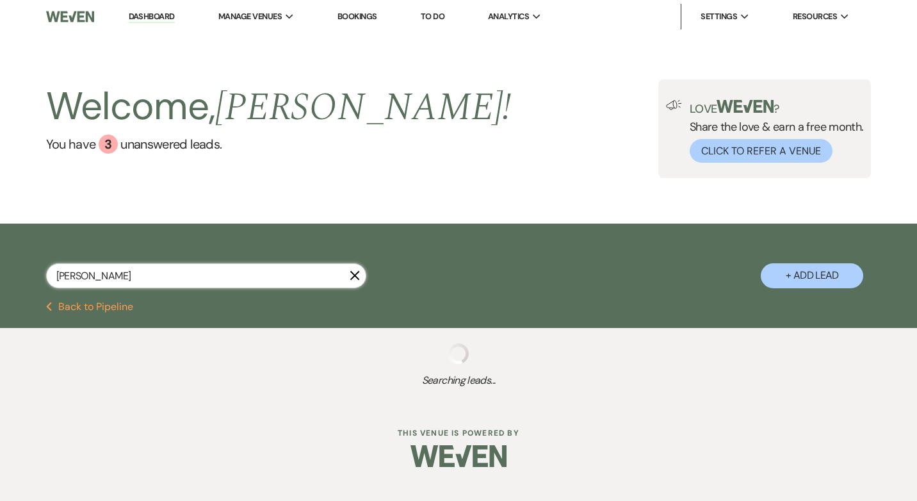
select select "8"
select select "5"
select select "8"
select select "5"
select select "8"
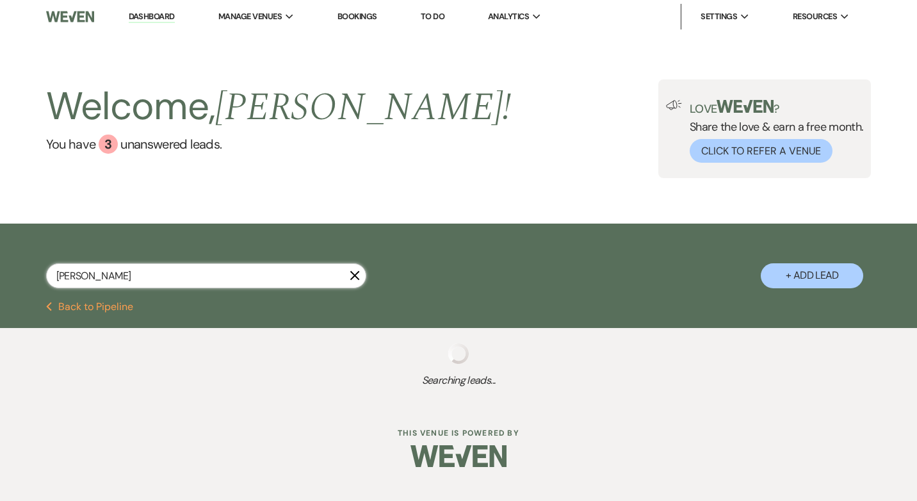
select select "5"
select select "8"
select select "5"
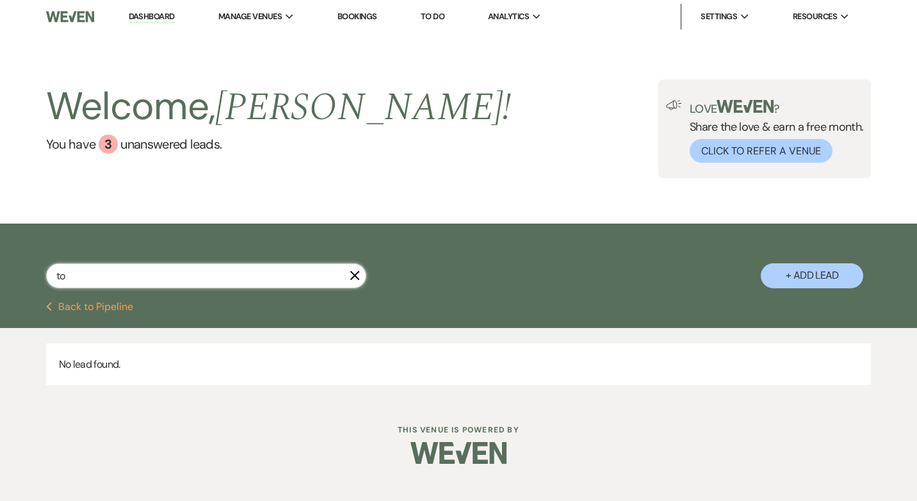
type input "t"
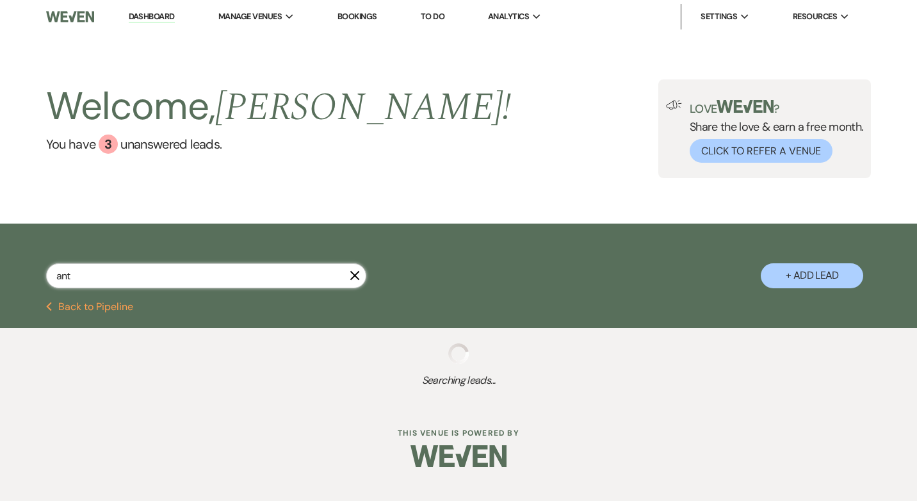
type input "anth"
select select "8"
select select "5"
select select "8"
select select "5"
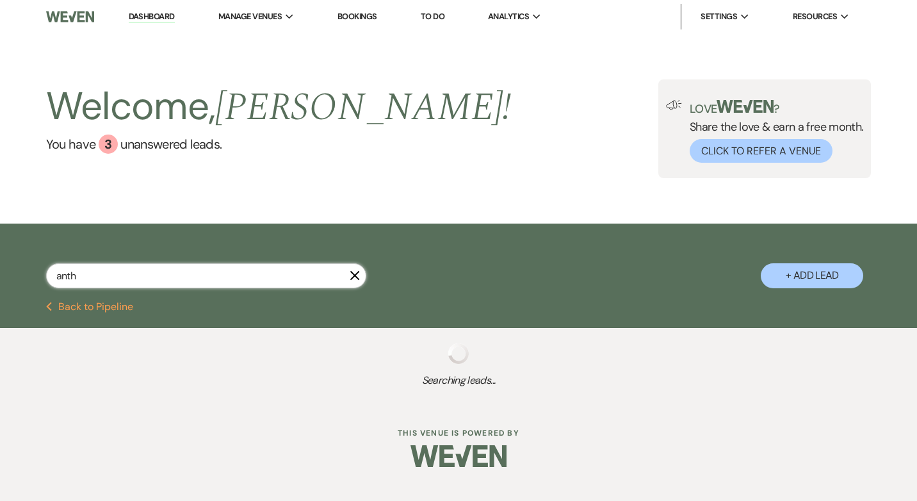
select select "8"
select select "5"
select select "8"
select select "4"
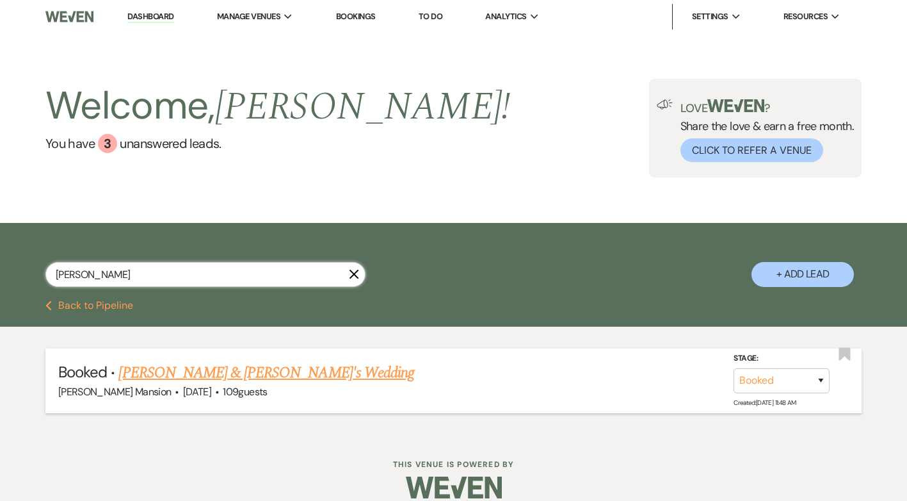
type input "anthony"
click at [216, 371] on link "Anthony Piltzecker & Fiance's Wedding" at bounding box center [266, 372] width 296 height 23
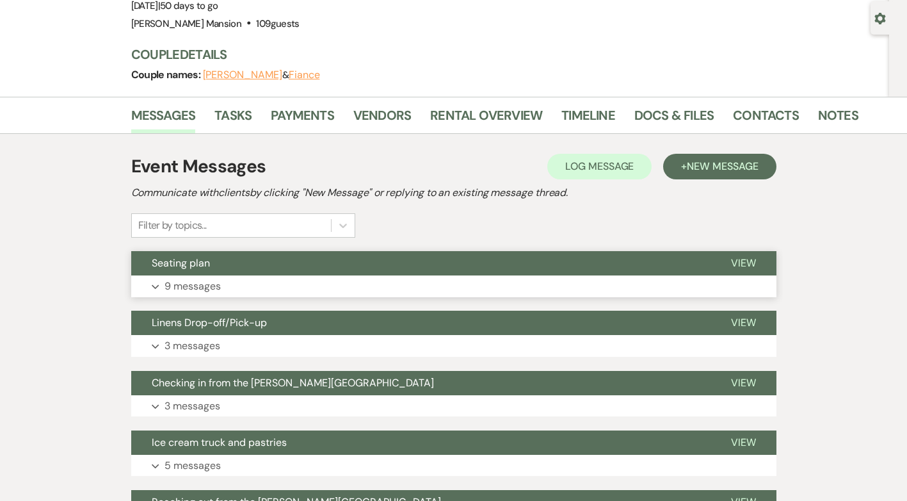
scroll to position [128, 0]
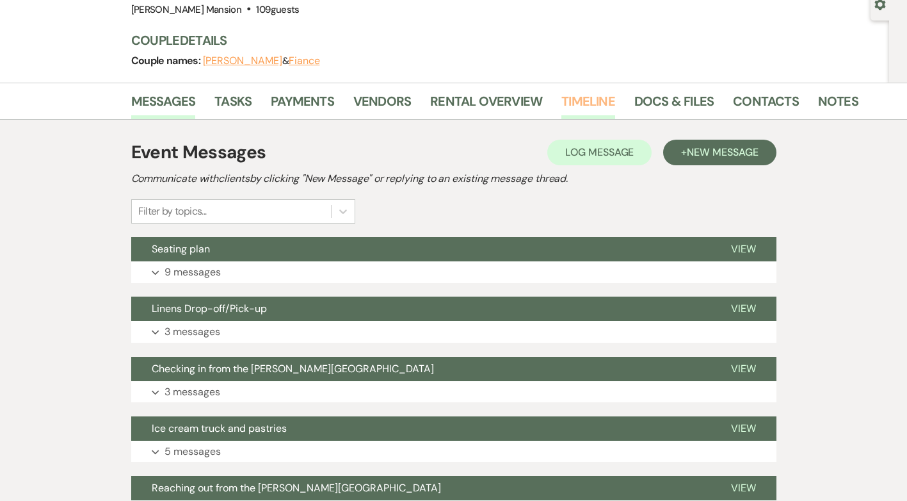
click at [594, 100] on link "Timeline" at bounding box center [588, 105] width 54 height 28
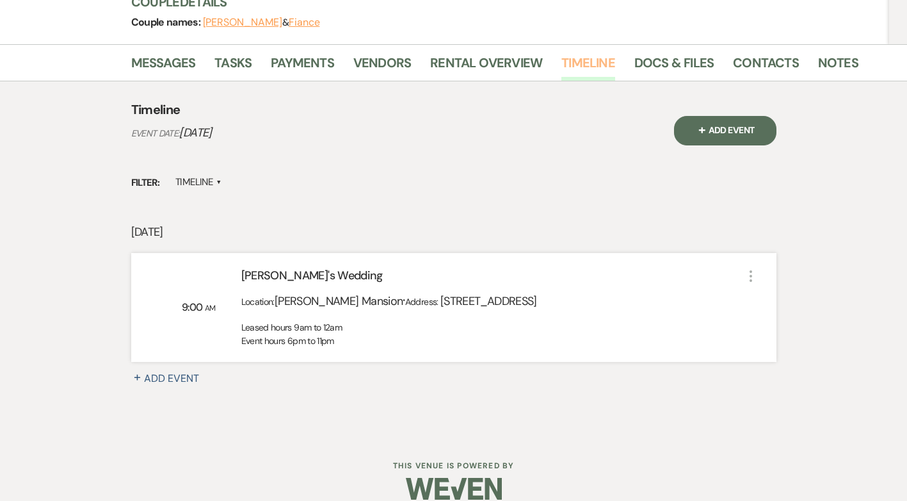
scroll to position [184, 0]
